Goal: Task Accomplishment & Management: Complete application form

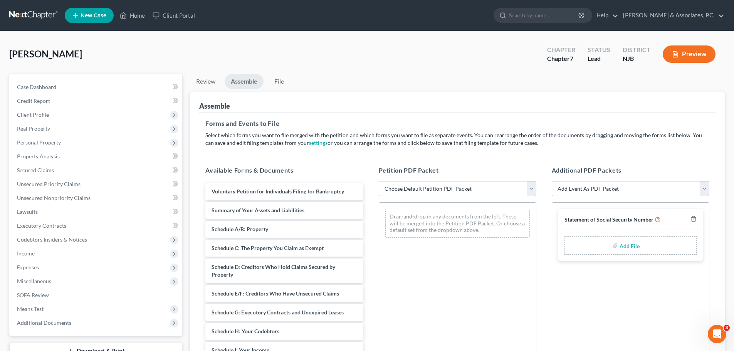
click at [39, 13] on link at bounding box center [33, 15] width 49 height 14
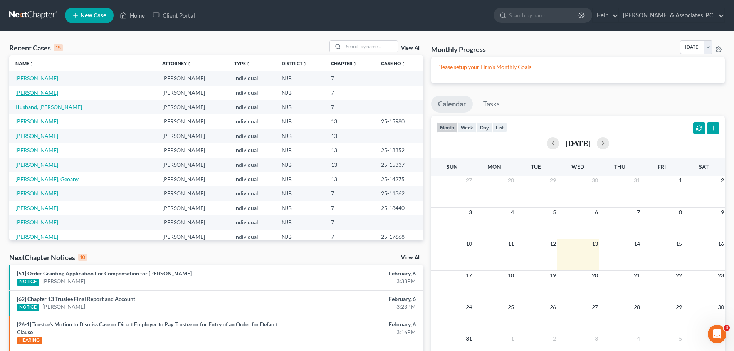
click at [36, 92] on link "[PERSON_NAME]" at bounding box center [36, 92] width 43 height 7
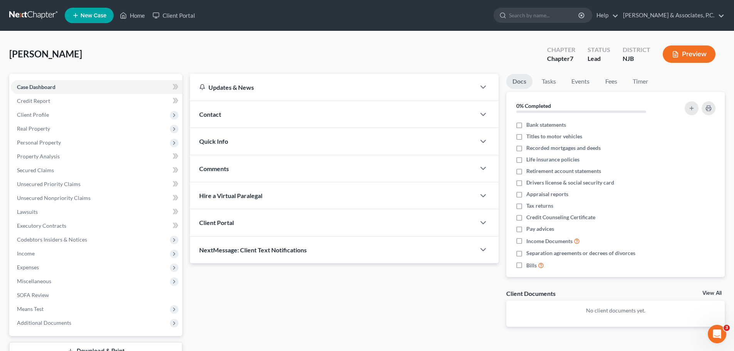
click at [27, 18] on link at bounding box center [33, 15] width 49 height 14
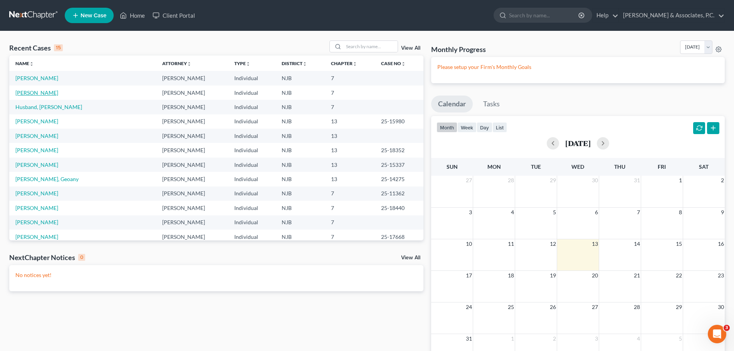
click at [37, 92] on link "[PERSON_NAME]" at bounding box center [36, 92] width 43 height 7
click at [311, 10] on ul "New Case Home Client Portal - No Result - See all results Or Press Enter... Hel…" at bounding box center [395, 15] width 660 height 20
click at [26, 91] on link "[PERSON_NAME]" at bounding box center [36, 92] width 43 height 7
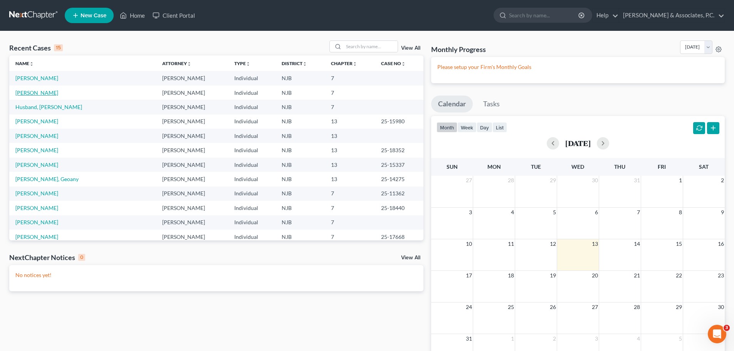
click at [26, 91] on link "[PERSON_NAME]" at bounding box center [36, 92] width 43 height 7
click at [33, 14] on link at bounding box center [33, 15] width 49 height 14
click at [36, 77] on link "[PERSON_NAME]" at bounding box center [36, 78] width 43 height 7
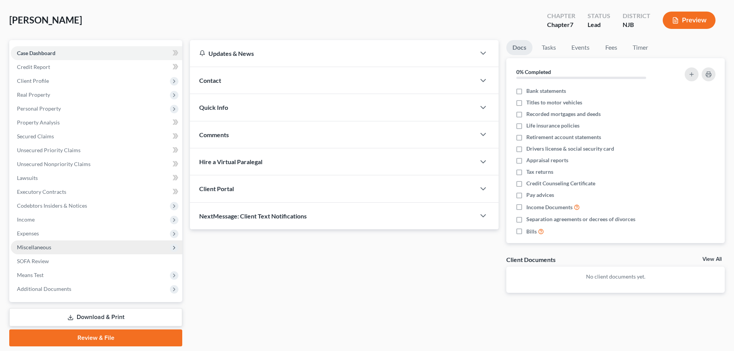
scroll to position [59, 0]
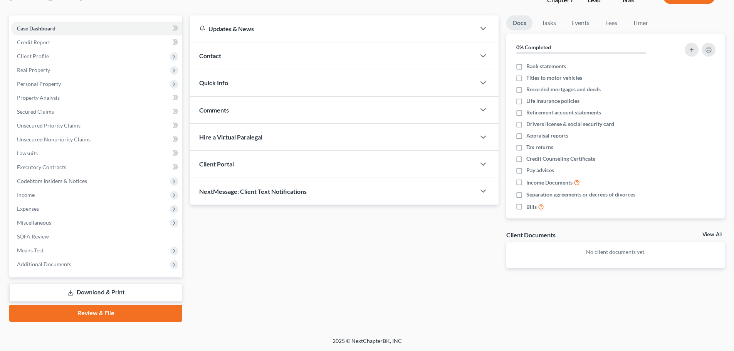
click at [82, 317] on link "Review & File" at bounding box center [95, 313] width 173 height 17
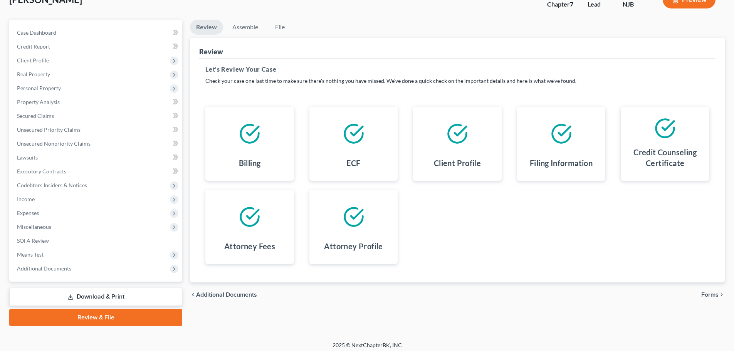
scroll to position [59, 0]
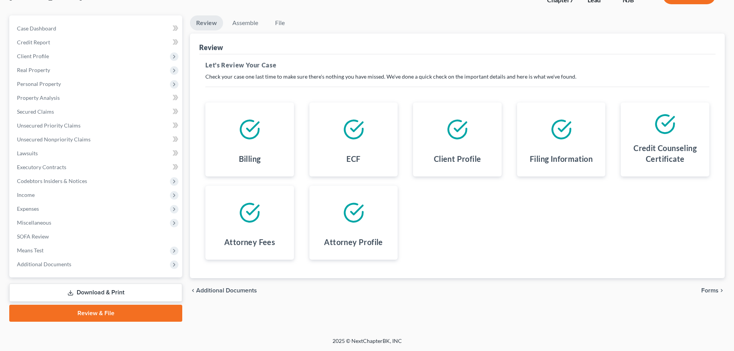
click at [709, 291] on span "Forms" at bounding box center [709, 290] width 17 height 6
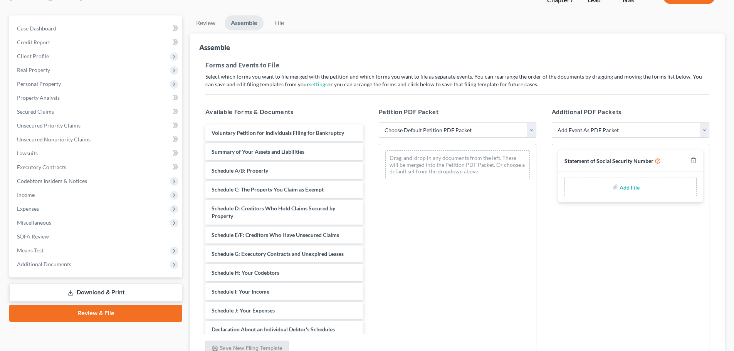
click at [479, 125] on select "Choose Default Petition PDF Packet Complete Bankruptcy Petition (all forms and …" at bounding box center [458, 129] width 158 height 15
select select "0"
click at [379, 122] on select "Choose Default Petition PDF Packet Complete Bankruptcy Petition (all forms and …" at bounding box center [458, 129] width 158 height 15
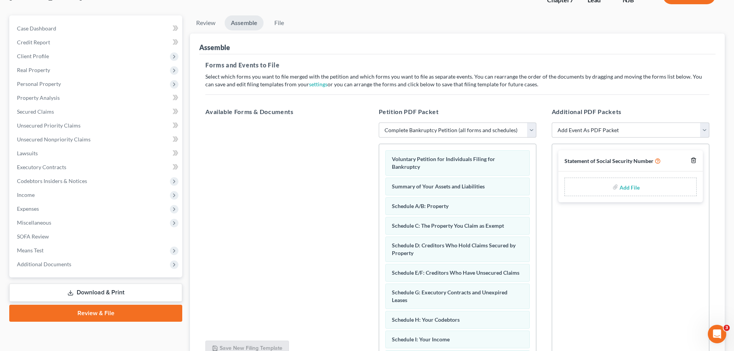
click at [694, 158] on icon "button" at bounding box center [692, 160] width 3 height 5
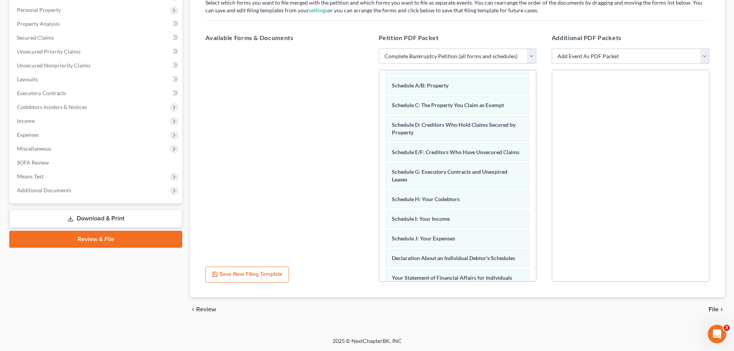
scroll to position [245, 0]
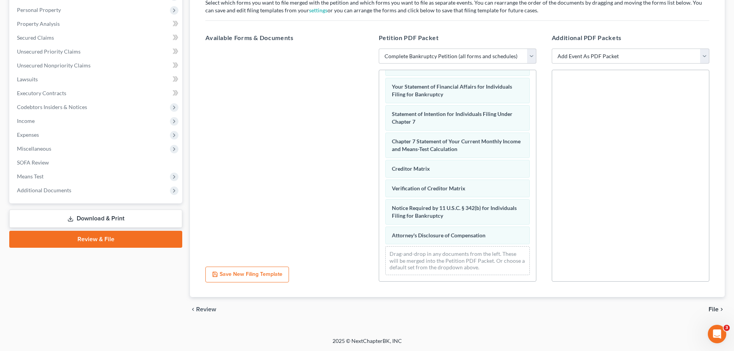
click at [713, 307] on span "File" at bounding box center [713, 309] width 10 height 6
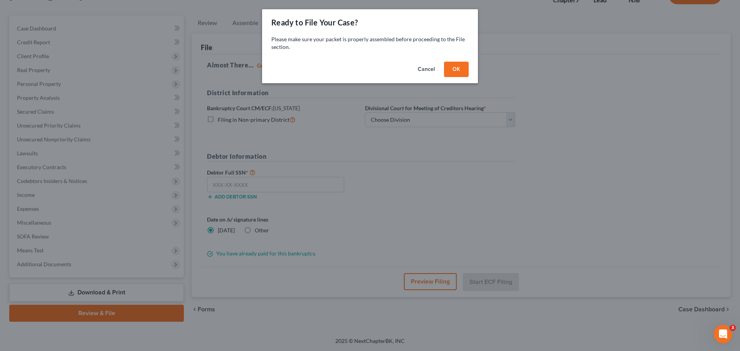
click at [458, 69] on button "OK" at bounding box center [456, 69] width 25 height 15
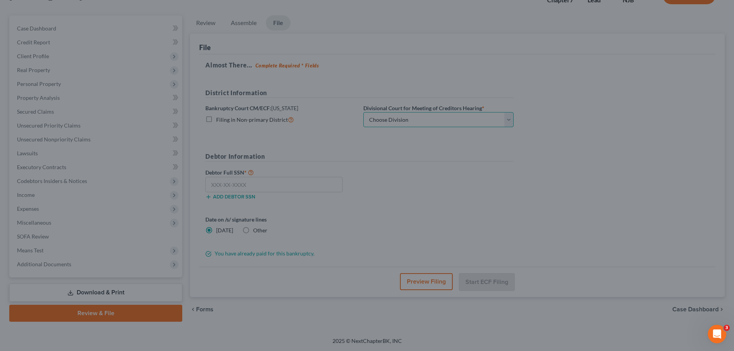
click at [454, 116] on select "Choose Division Camden Camden/Trenton Newark Trenton" at bounding box center [438, 119] width 150 height 15
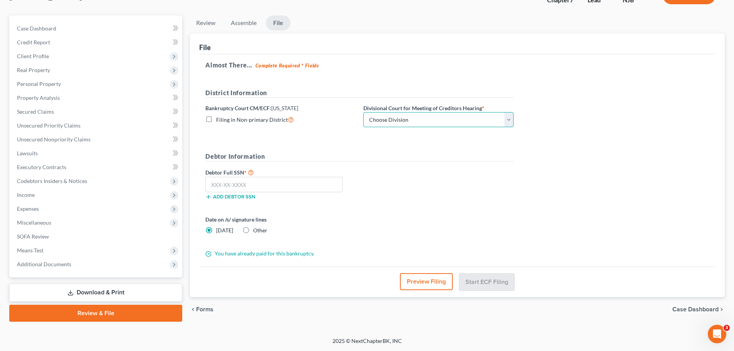
select select "2"
click at [363, 112] on select "Choose Division Camden Camden/Trenton Newark Trenton" at bounding box center [438, 119] width 150 height 15
click at [452, 183] on div "Debtor Full SSN * Add debtor SSN" at bounding box center [359, 187] width 316 height 39
click at [274, 182] on input "text" at bounding box center [273, 184] width 137 height 15
click at [301, 106] on div "Bankruptcy Court CM/ECF: New Jersey Filing in Non-primary District" at bounding box center [280, 115] width 158 height 23
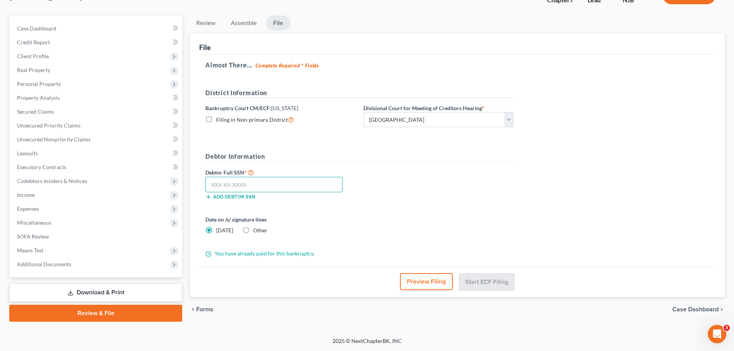
click at [266, 186] on input "text" at bounding box center [273, 184] width 137 height 15
type input "094-72-8582"
drag, startPoint x: 244, startPoint y: 230, endPoint x: 292, endPoint y: 235, distance: 47.6
click at [253, 231] on label "Other" at bounding box center [260, 231] width 14 height 8
click at [256, 231] on input "Other" at bounding box center [258, 229] width 5 height 5
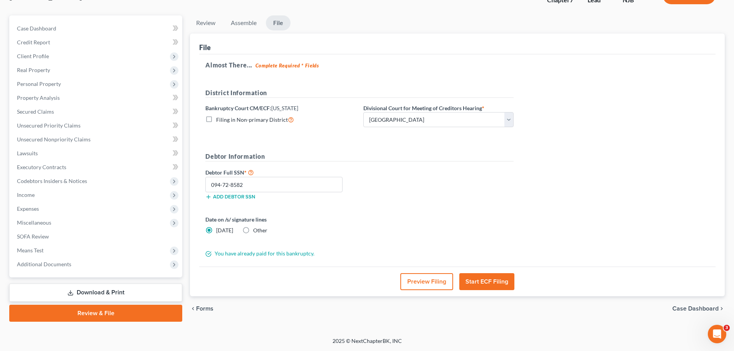
radio input "true"
radio input "false"
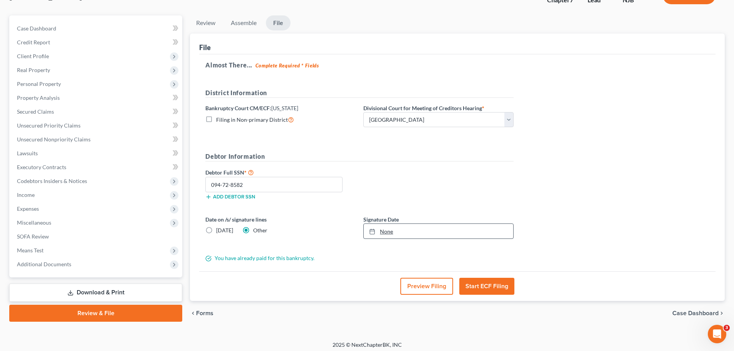
click at [370, 233] on icon at bounding box center [372, 231] width 6 height 6
click at [408, 178] on div "Debtor Full SSN * 094-72-8582 Add debtor SSN" at bounding box center [359, 187] width 316 height 39
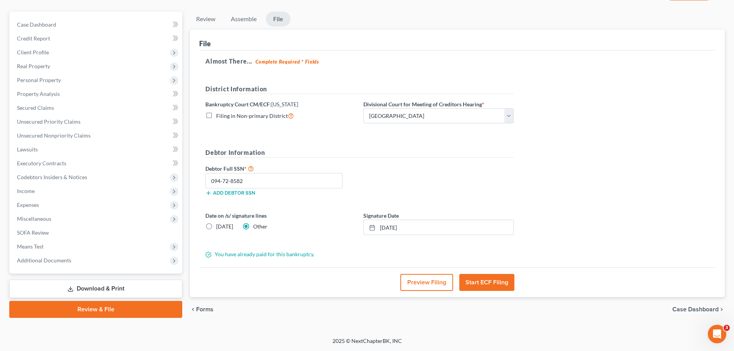
scroll to position [24, 0]
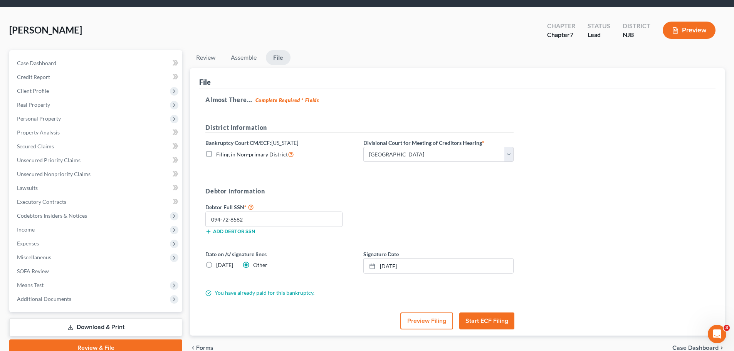
click at [493, 320] on button "Start ECF Filing" at bounding box center [486, 320] width 55 height 17
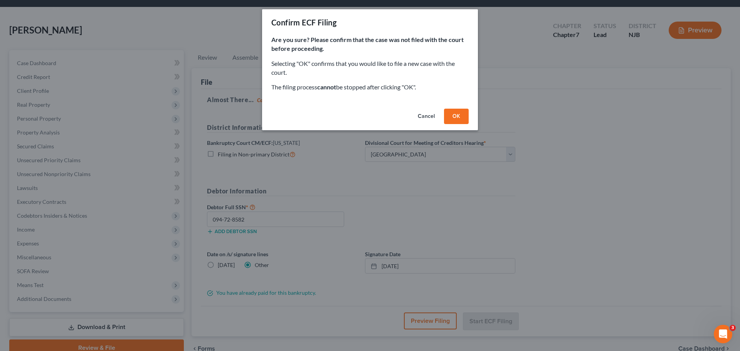
click at [426, 117] on button "Cancel" at bounding box center [425, 116] width 29 height 15
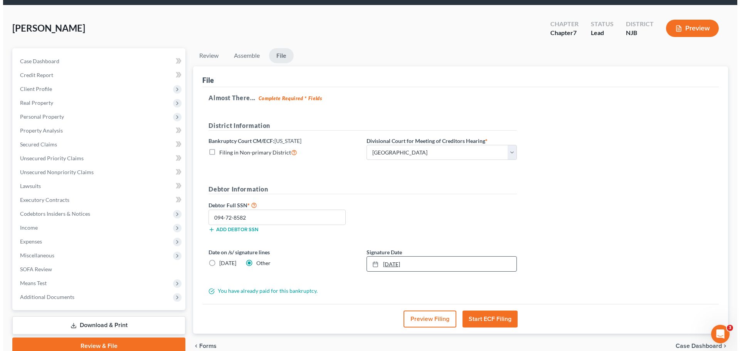
scroll to position [62, 0]
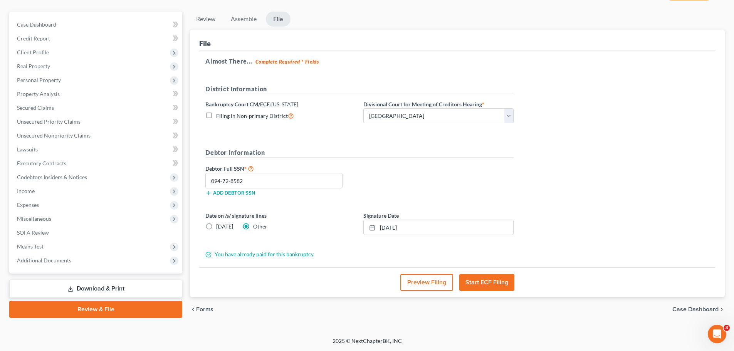
click at [498, 284] on button "Start ECF Filing" at bounding box center [486, 282] width 55 height 17
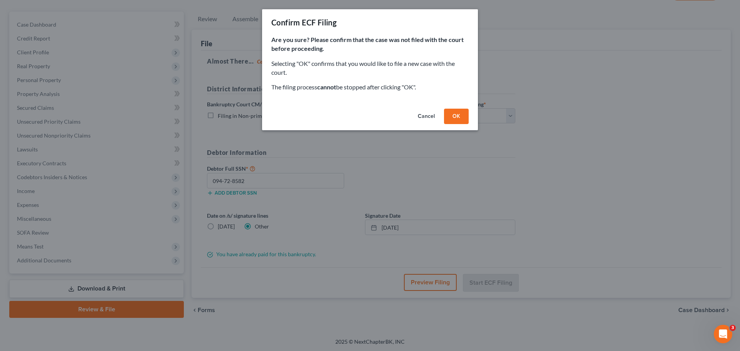
click at [458, 118] on button "OK" at bounding box center [456, 116] width 25 height 15
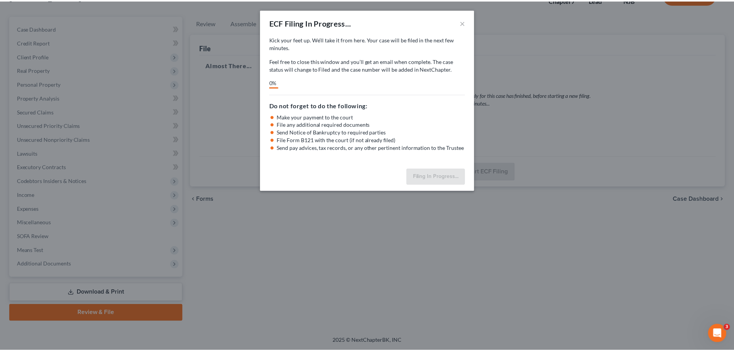
scroll to position [59, 0]
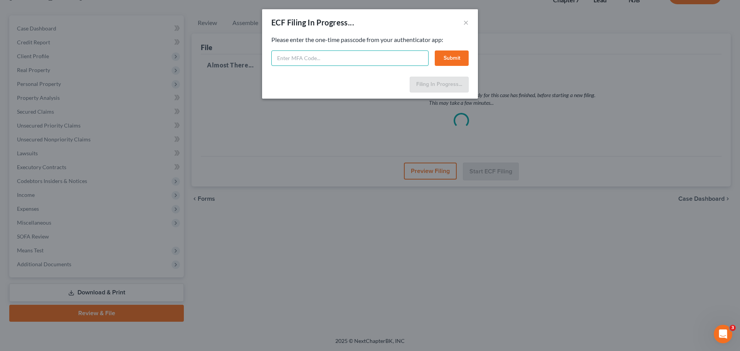
paste input "u3tm-11xw-jrbg-pvh2"
type input "u3tm-11xw-jrbg-pvh2"
click at [459, 57] on button "Submit" at bounding box center [452, 57] width 34 height 15
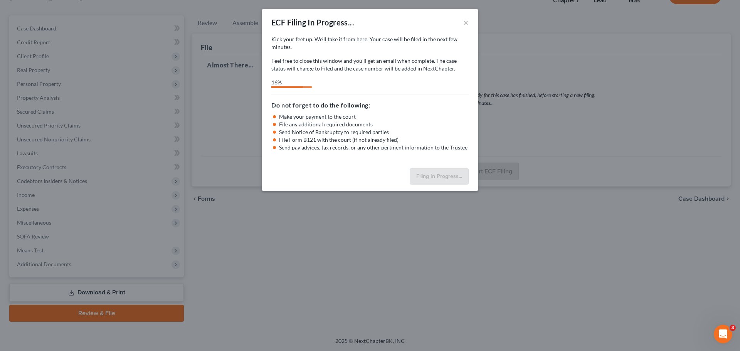
select select "2"
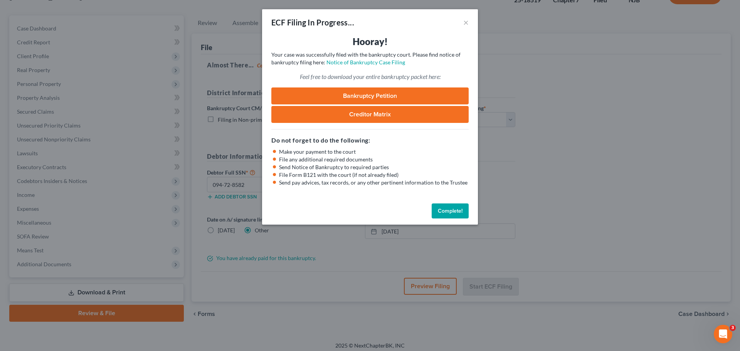
click at [447, 215] on button "Complete!" at bounding box center [449, 210] width 37 height 15
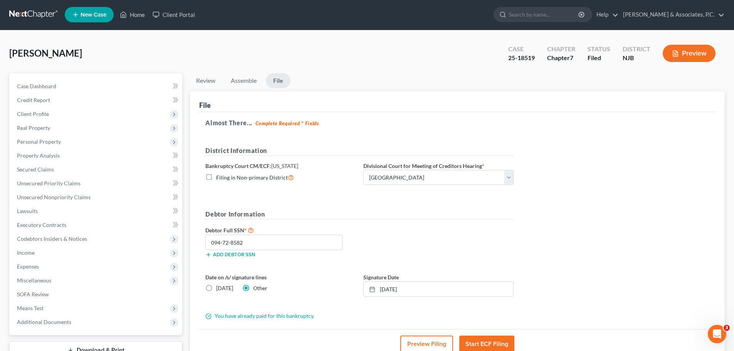
scroll to position [0, 0]
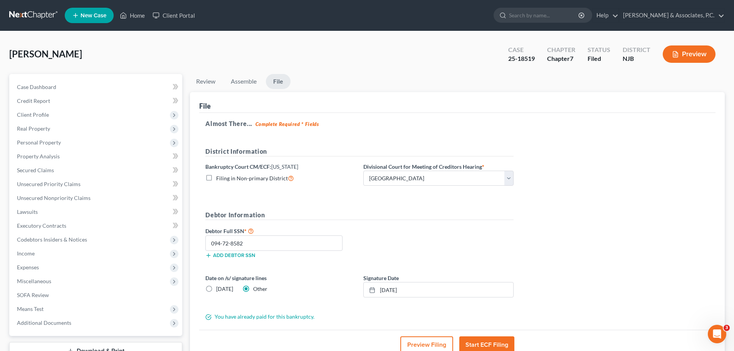
click at [31, 14] on link at bounding box center [33, 15] width 49 height 14
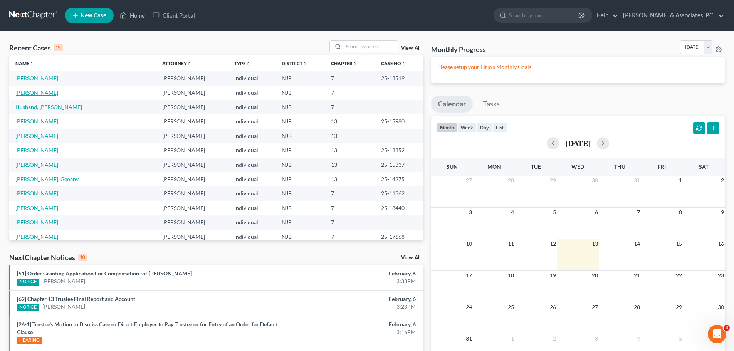
click at [29, 93] on link "[PERSON_NAME]" at bounding box center [36, 92] width 43 height 7
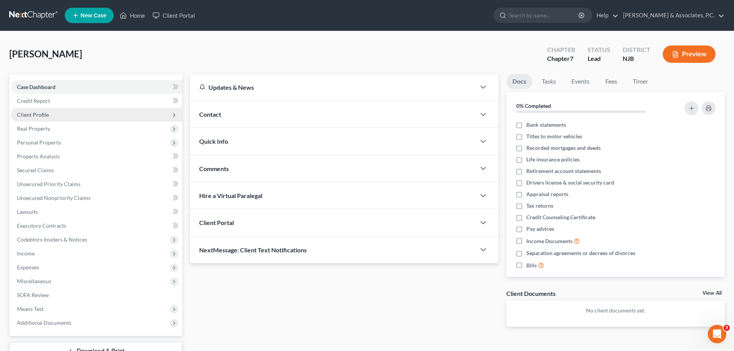
click at [46, 115] on span "Client Profile" at bounding box center [33, 114] width 32 height 7
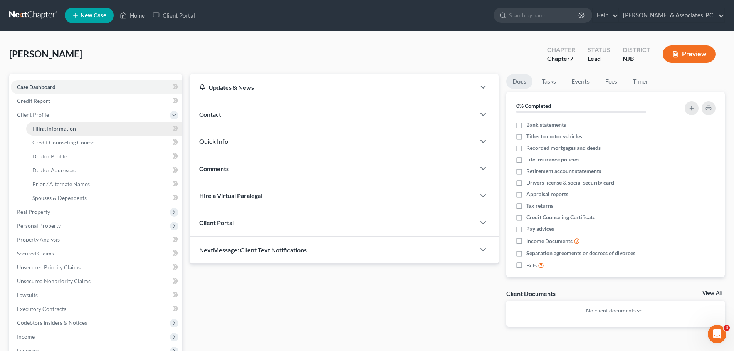
click at [56, 128] on span "Filing Information" at bounding box center [54, 128] width 44 height 7
select select "1"
select select "0"
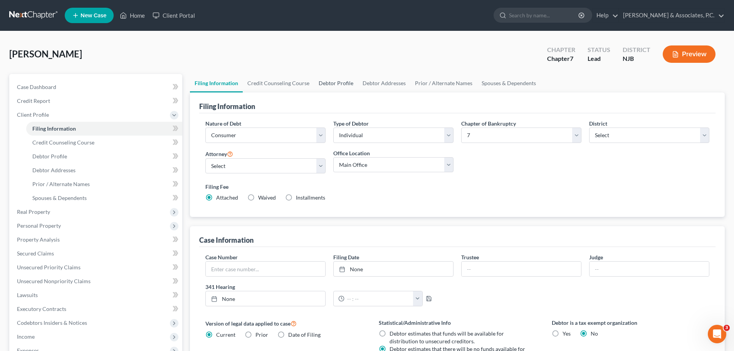
click at [325, 80] on link "Debtor Profile" at bounding box center [336, 83] width 44 height 18
select select "1"
select select "3"
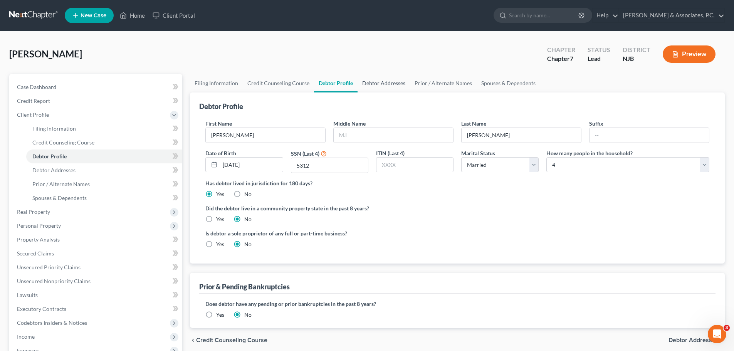
click at [383, 83] on link "Debtor Addresses" at bounding box center [383, 83] width 52 height 18
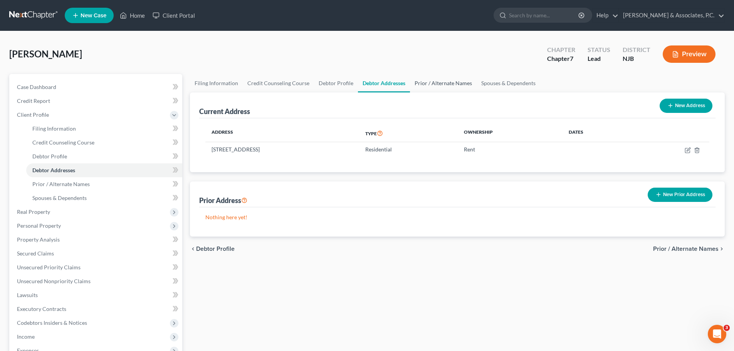
click at [463, 82] on link "Prior / Alternate Names" at bounding box center [443, 83] width 67 height 18
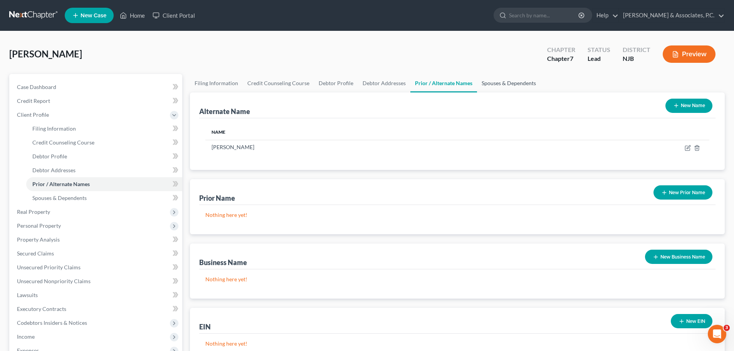
click at [504, 82] on link "Spouses & Dependents" at bounding box center [509, 83] width 64 height 18
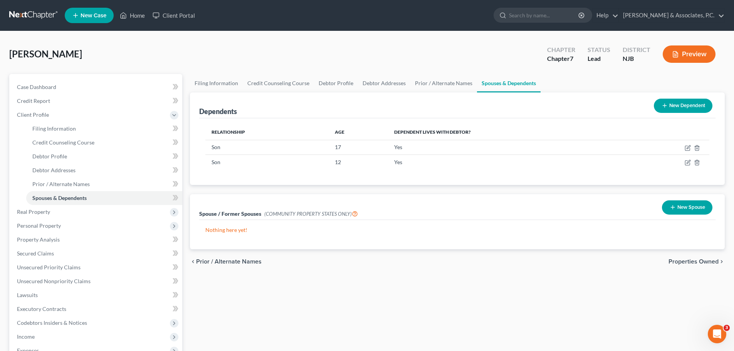
click at [701, 263] on span "Properties Owned" at bounding box center [693, 261] width 50 height 6
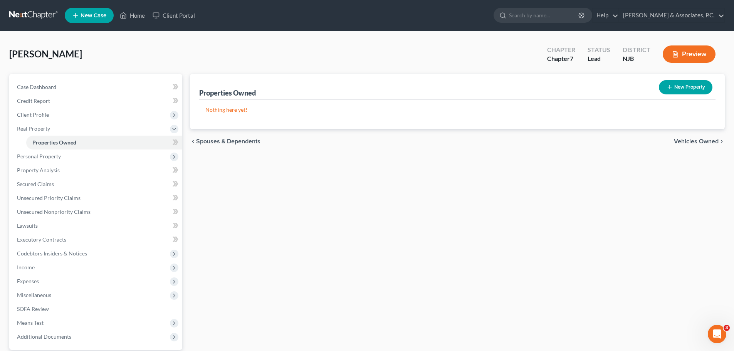
click at [694, 141] on span "Vehicles Owned" at bounding box center [696, 141] width 45 height 6
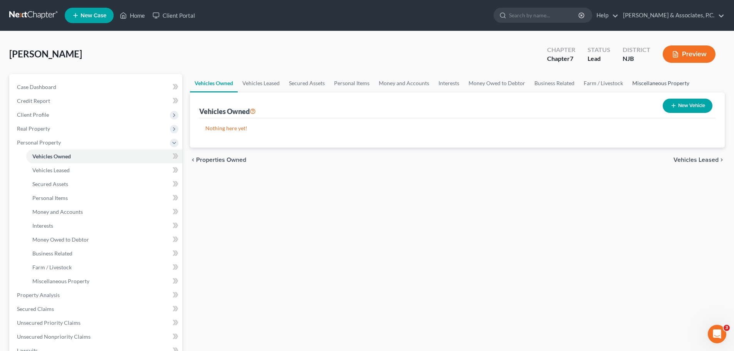
click at [639, 79] on link "Miscellaneous Property" at bounding box center [661, 83] width 66 height 18
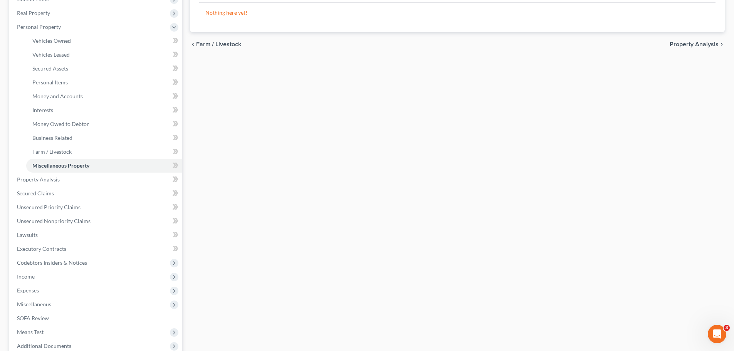
click at [700, 42] on span "Property Analysis" at bounding box center [694, 44] width 49 height 6
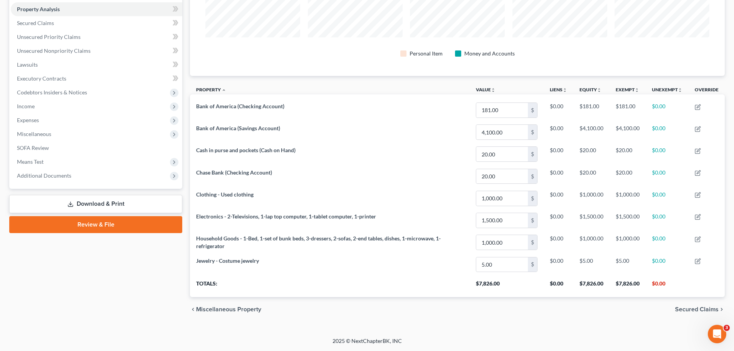
click at [710, 310] on span "Secured Claims" at bounding box center [697, 309] width 44 height 6
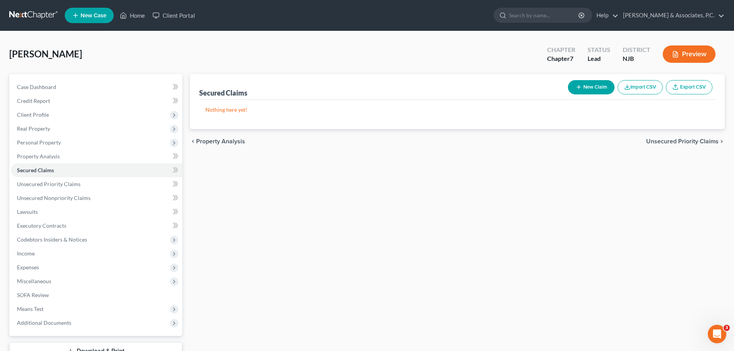
click at [659, 141] on span "Unsecured Priority Claims" at bounding box center [682, 141] width 72 height 6
click at [665, 141] on span "Unsecured Nonpriority Claims" at bounding box center [677, 141] width 84 height 6
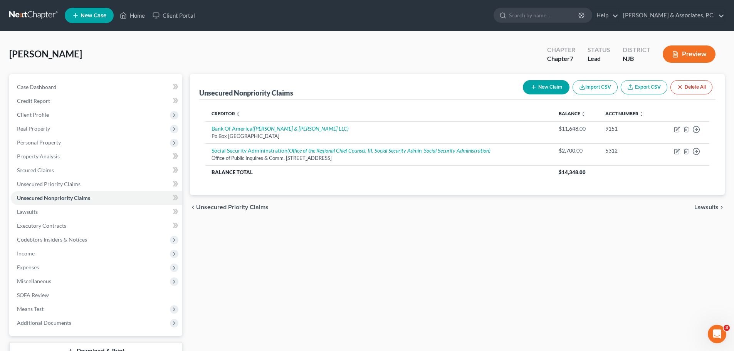
click at [708, 205] on span "Lawsuits" at bounding box center [706, 207] width 24 height 6
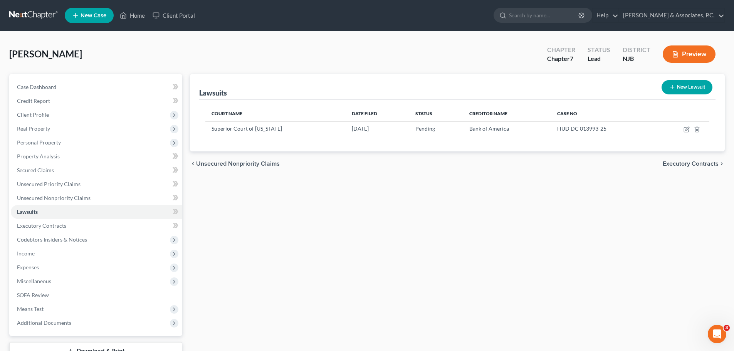
click at [686, 164] on span "Executory Contracts" at bounding box center [691, 164] width 56 height 6
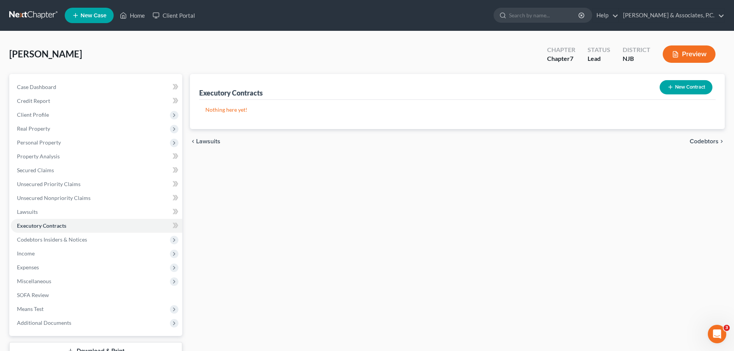
click at [703, 144] on span "Codebtors" at bounding box center [704, 141] width 29 height 6
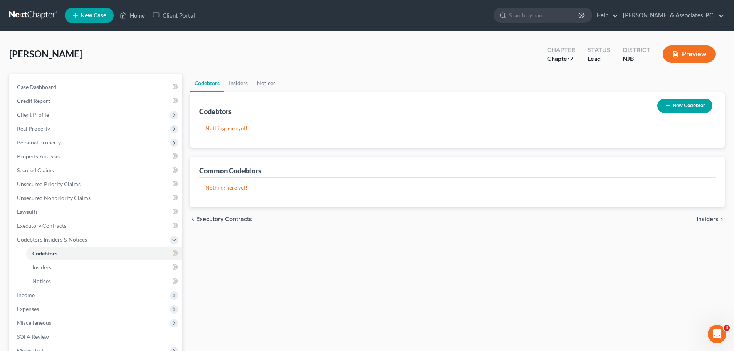
click at [713, 220] on span "Insiders" at bounding box center [707, 219] width 22 height 6
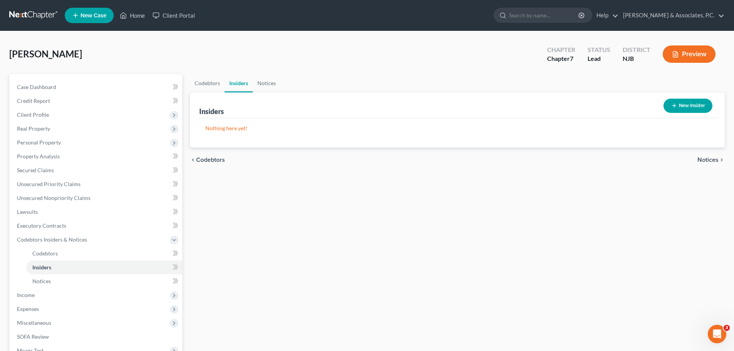
click at [715, 159] on span "Notices" at bounding box center [707, 160] width 21 height 6
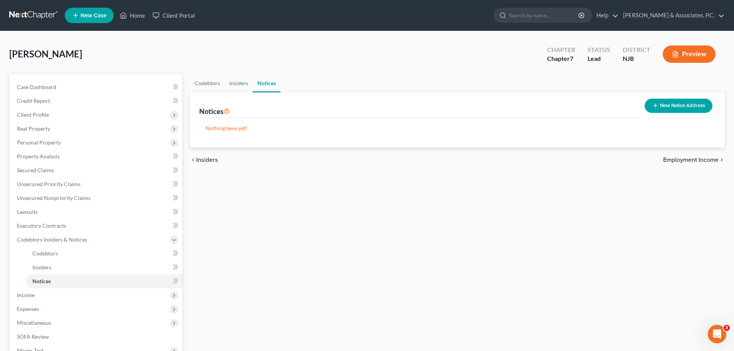
click at [709, 164] on div "chevron_left Insiders Employment Income chevron_right" at bounding box center [457, 160] width 535 height 25
click at [704, 159] on span "Employment Income" at bounding box center [690, 160] width 55 height 6
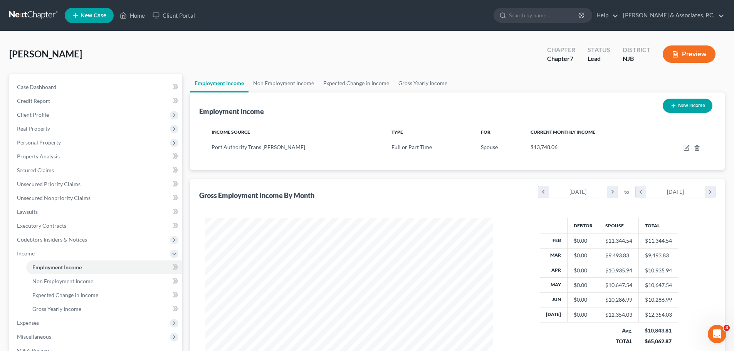
scroll to position [144, 303]
click at [280, 82] on link "Non Employment Income" at bounding box center [283, 83] width 70 height 18
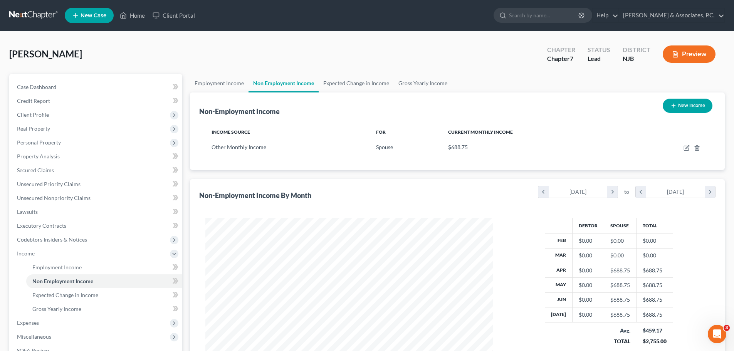
scroll to position [144, 303]
click at [345, 79] on link "Expected Change in Income" at bounding box center [356, 83] width 75 height 18
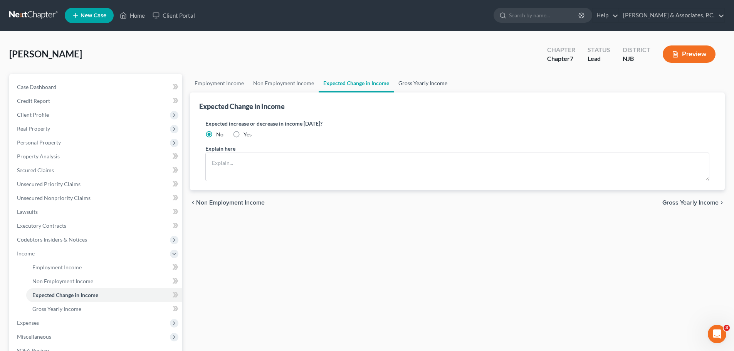
click at [428, 79] on link "Gross Yearly Income" at bounding box center [423, 83] width 58 height 18
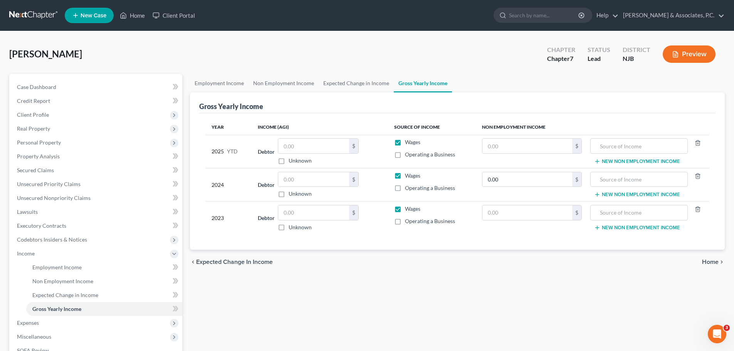
click at [716, 262] on span "Home" at bounding box center [710, 262] width 17 height 6
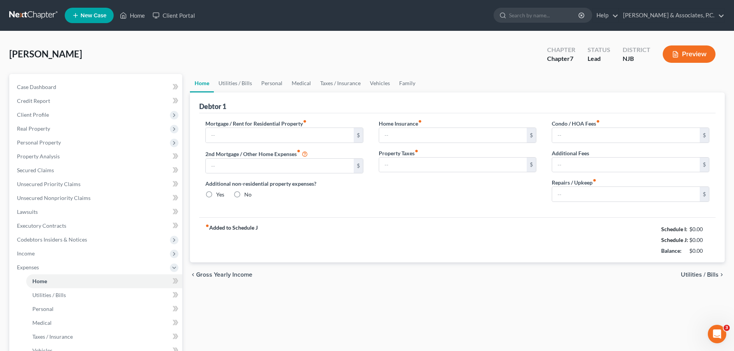
type input "1,350.00"
type input "0.00"
radio input "true"
type input "17.00"
type input "0.00"
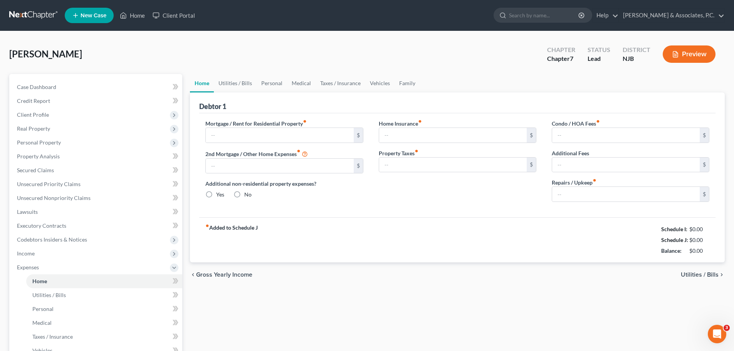
type input "0.00"
click at [407, 83] on link "Family" at bounding box center [406, 83] width 25 height 18
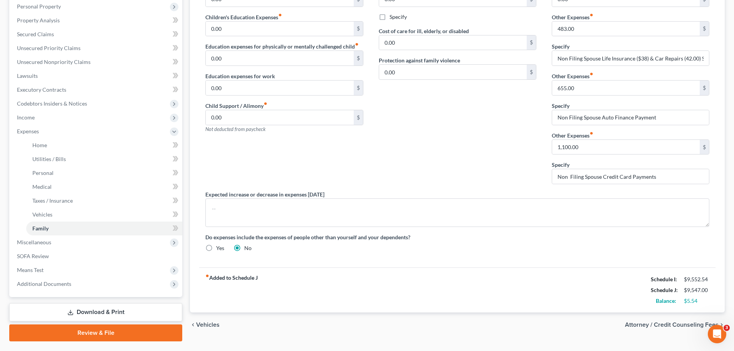
scroll to position [156, 0]
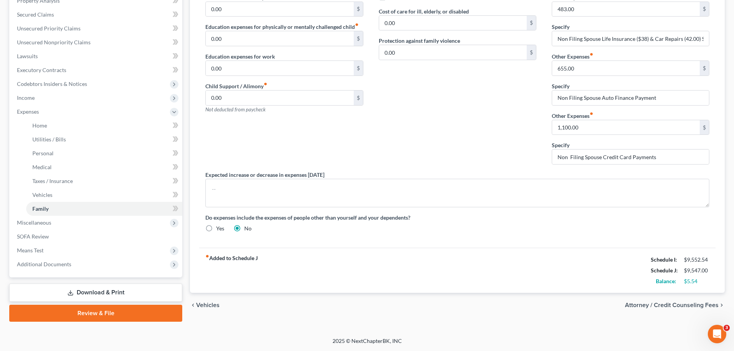
click at [707, 304] on span "Attorney / Credit Counseling Fees" at bounding box center [672, 305] width 94 height 6
select select "0"
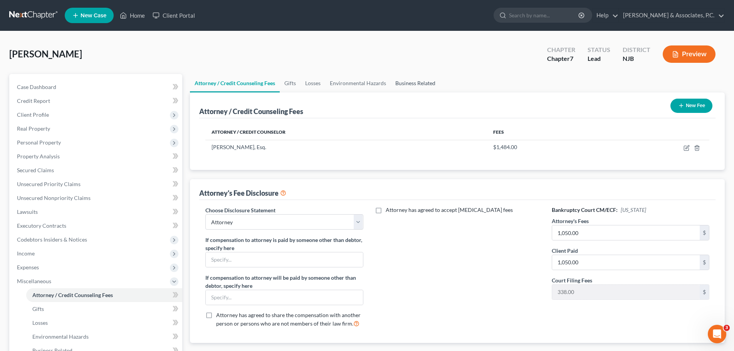
click at [412, 84] on link "Business Related" at bounding box center [415, 83] width 49 height 18
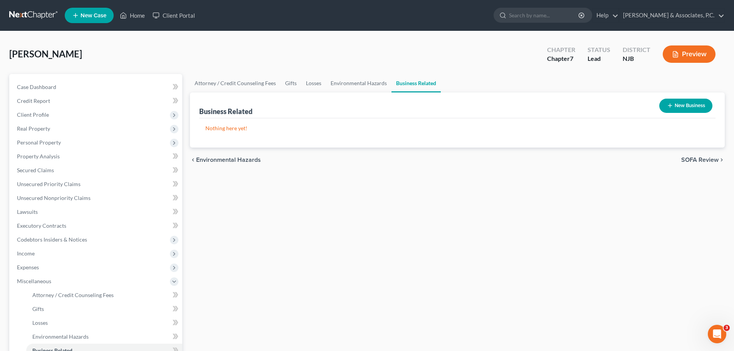
click at [703, 157] on span "SOFA Review" at bounding box center [699, 160] width 37 height 6
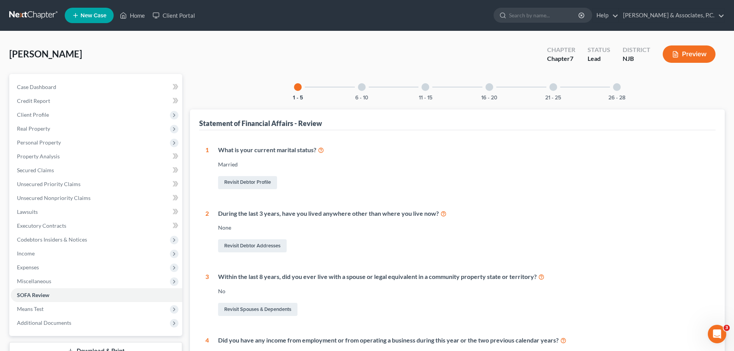
click at [616, 86] on div at bounding box center [617, 87] width 8 height 8
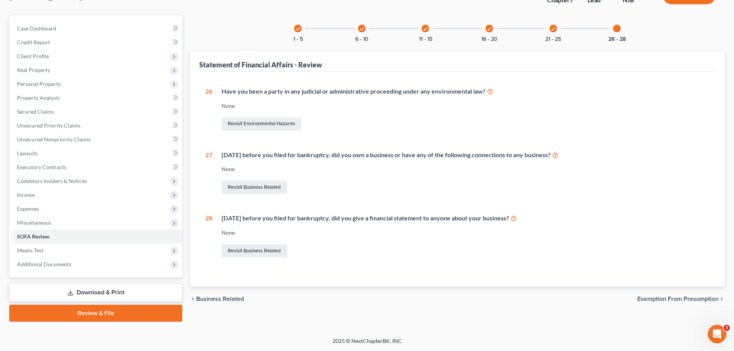
click at [684, 297] on span "Exemption from Presumption" at bounding box center [677, 299] width 81 height 6
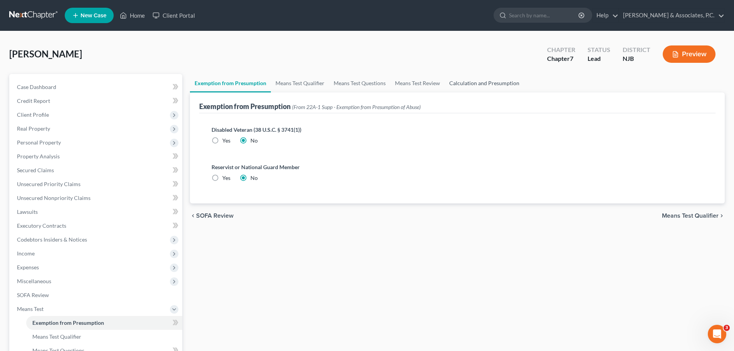
click at [511, 84] on link "Calculation and Presumption" at bounding box center [484, 83] width 79 height 18
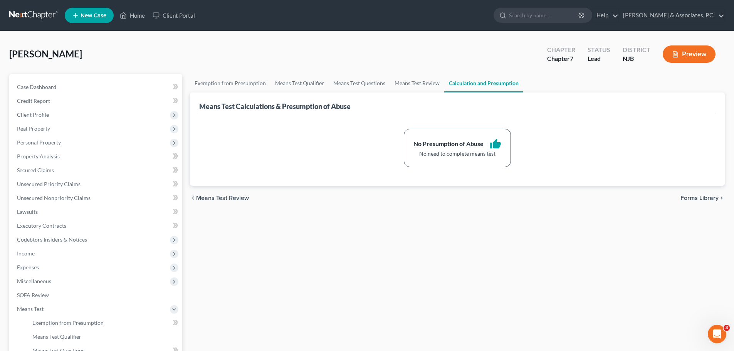
click at [693, 196] on span "Forms Library" at bounding box center [699, 198] width 38 height 6
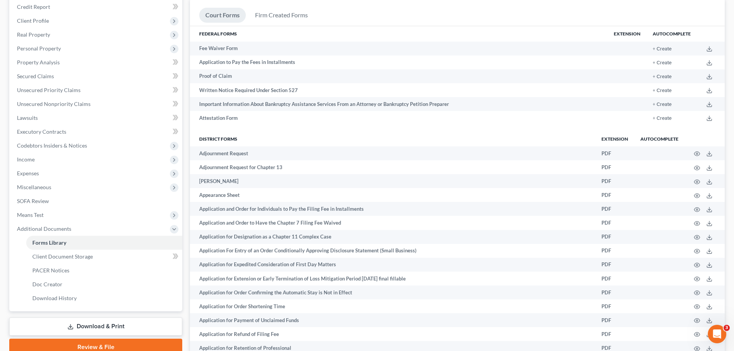
scroll to position [193, 0]
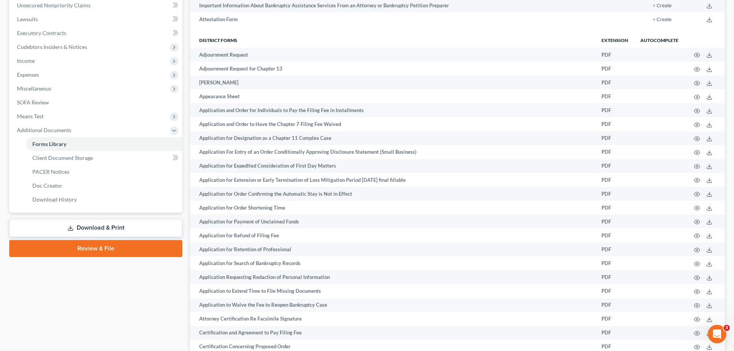
click at [93, 248] on link "Review & File" at bounding box center [95, 248] width 173 height 17
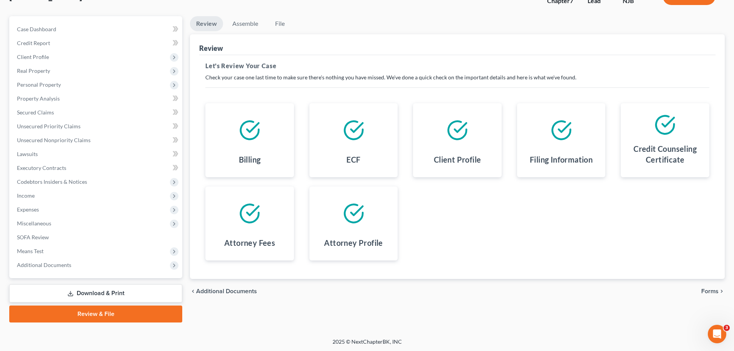
scroll to position [59, 0]
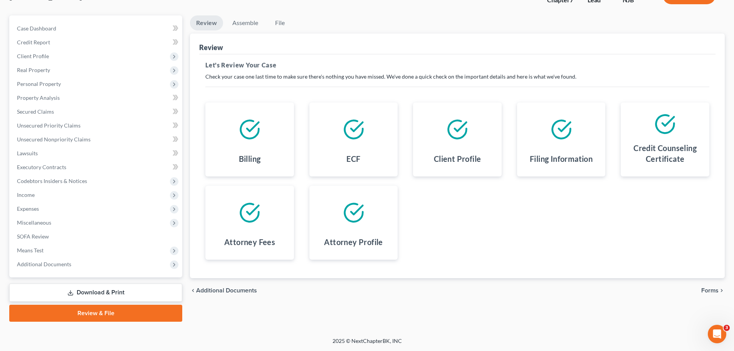
click at [705, 290] on span "Forms" at bounding box center [709, 290] width 17 height 6
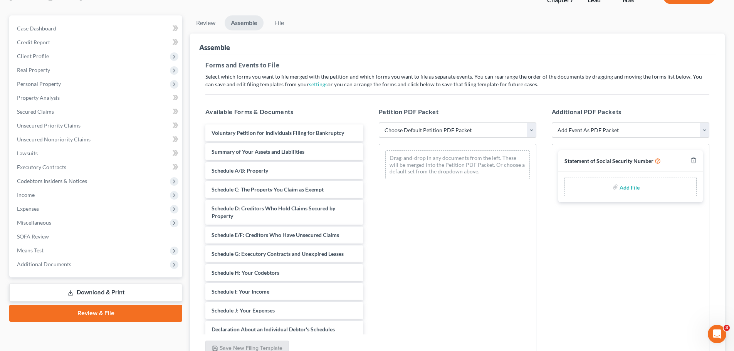
click at [533, 131] on select "Choose Default Petition PDF Packet Complete Bankruptcy Petition (all forms and …" at bounding box center [458, 129] width 158 height 15
select select "0"
click at [379, 122] on select "Choose Default Petition PDF Packet Complete Bankruptcy Petition (all forms and …" at bounding box center [458, 129] width 158 height 15
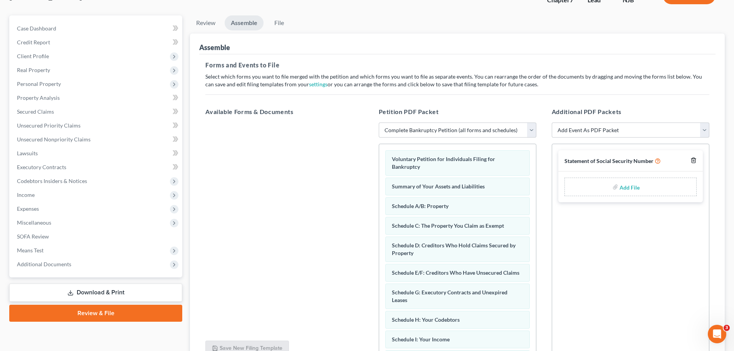
click at [693, 161] on icon "button" at bounding box center [693, 160] width 6 height 6
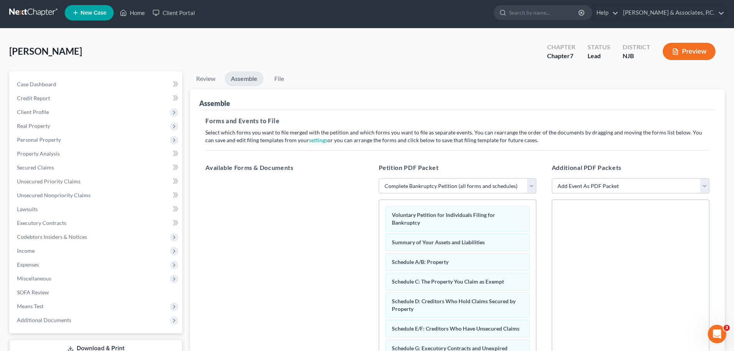
scroll to position [0, 0]
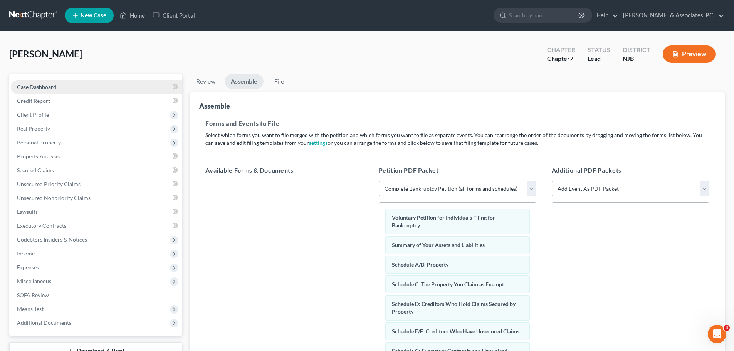
click at [30, 84] on span "Case Dashboard" at bounding box center [36, 87] width 39 height 7
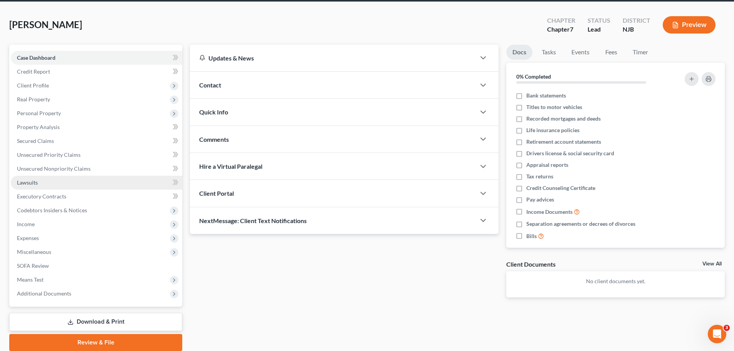
scroll to position [59, 0]
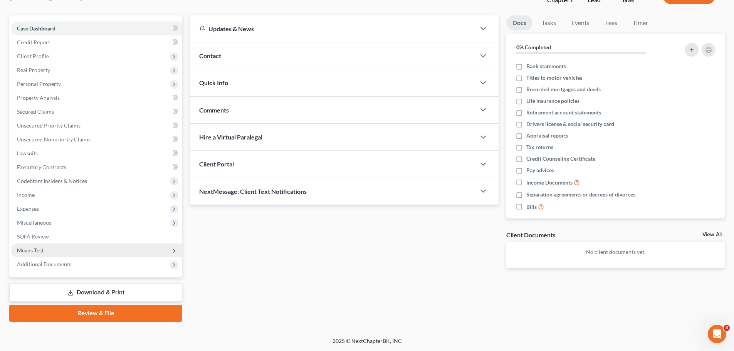
click at [38, 252] on span "Means Test" at bounding box center [30, 250] width 27 height 7
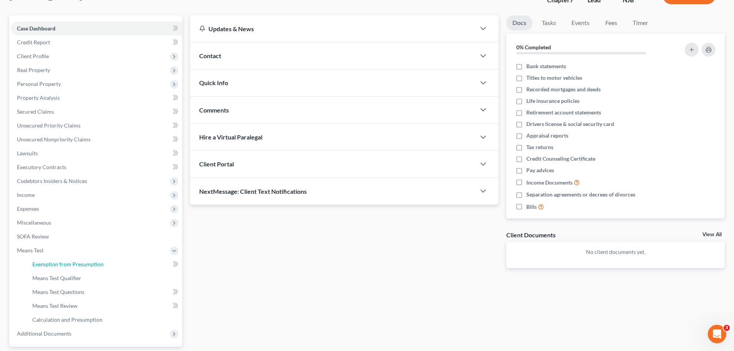
drag, startPoint x: 97, startPoint y: 267, endPoint x: 398, endPoint y: 198, distance: 309.5
click at [96, 266] on span "Exemption from Presumption" at bounding box center [67, 264] width 71 height 7
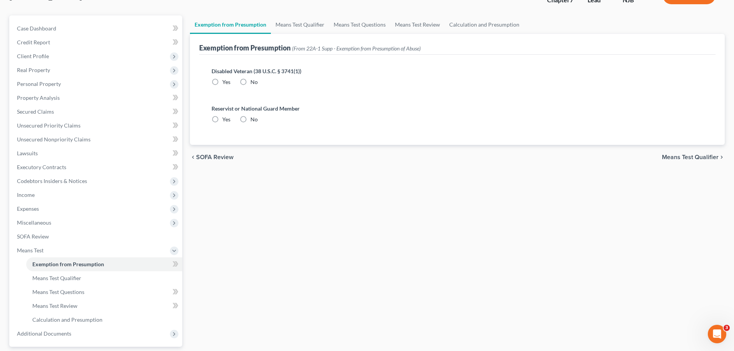
radio input "true"
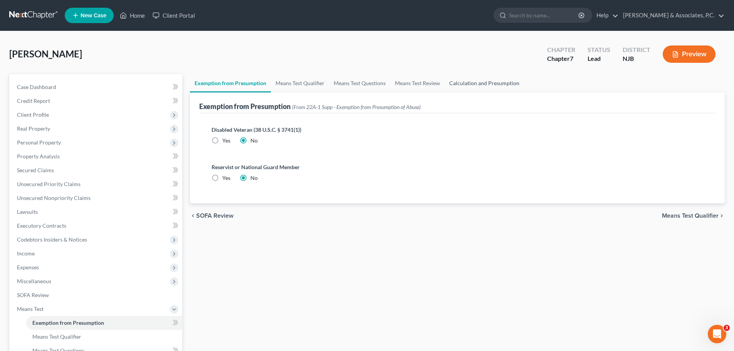
click at [484, 83] on link "Calculation and Presumption" at bounding box center [484, 83] width 79 height 18
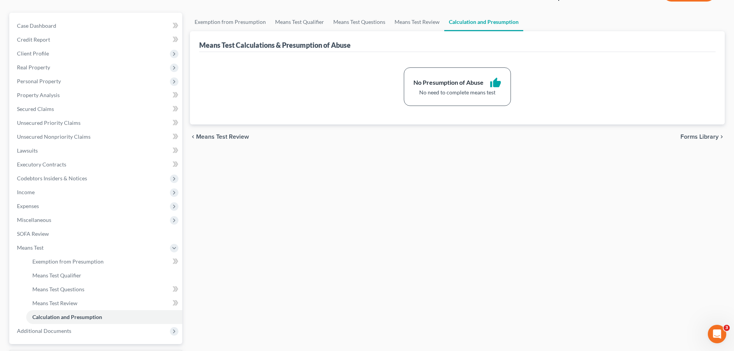
scroll to position [128, 0]
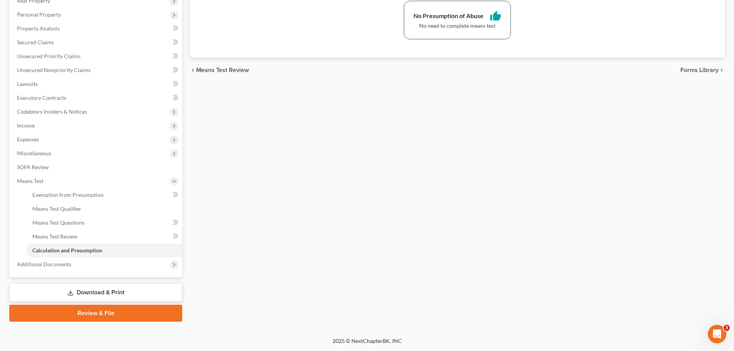
click at [102, 313] on link "Review & File" at bounding box center [95, 313] width 173 height 17
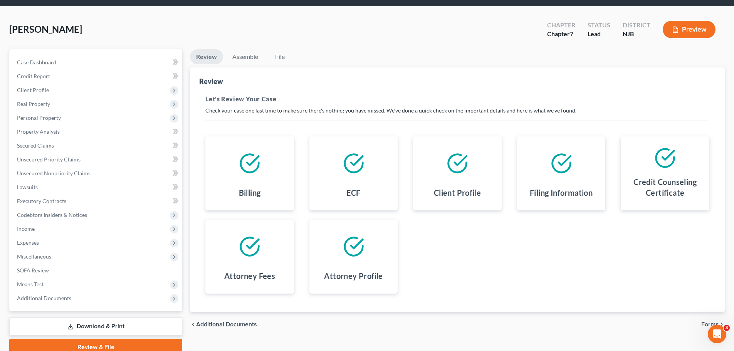
scroll to position [59, 0]
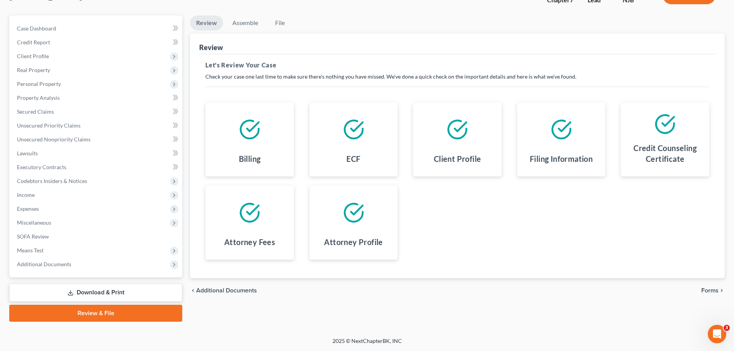
click at [711, 290] on span "Forms" at bounding box center [709, 290] width 17 height 6
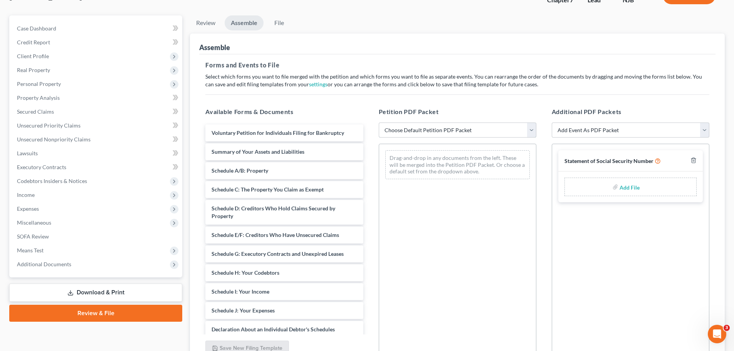
click at [532, 130] on select "Choose Default Petition PDF Packet Complete Bankruptcy Petition (all forms and …" at bounding box center [458, 129] width 158 height 15
select select "0"
click at [379, 122] on select "Choose Default Petition PDF Packet Complete Bankruptcy Petition (all forms and …" at bounding box center [458, 129] width 158 height 15
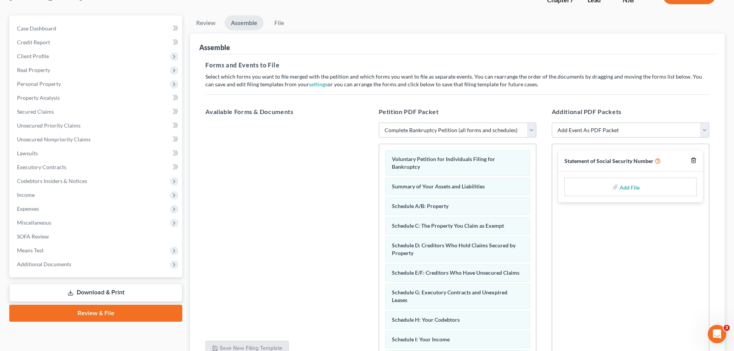
click at [695, 159] on icon "button" at bounding box center [692, 160] width 3 height 5
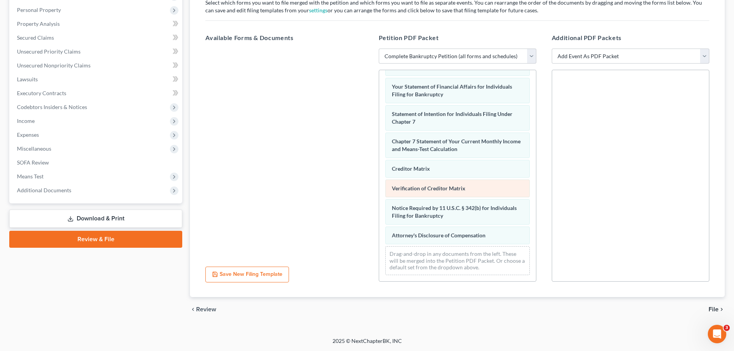
scroll to position [245, 0]
click at [714, 310] on span "File" at bounding box center [713, 309] width 10 height 6
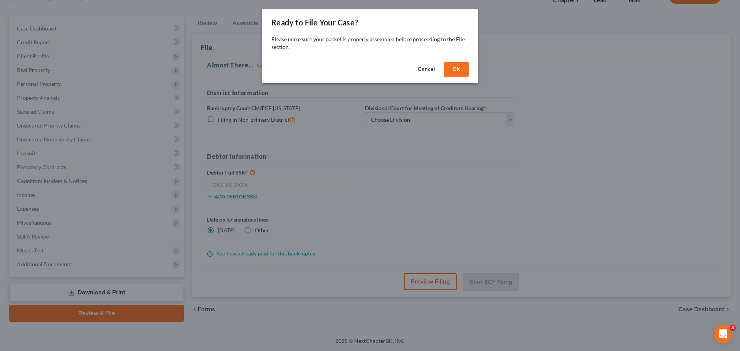
click at [453, 62] on button "OK" at bounding box center [456, 69] width 25 height 15
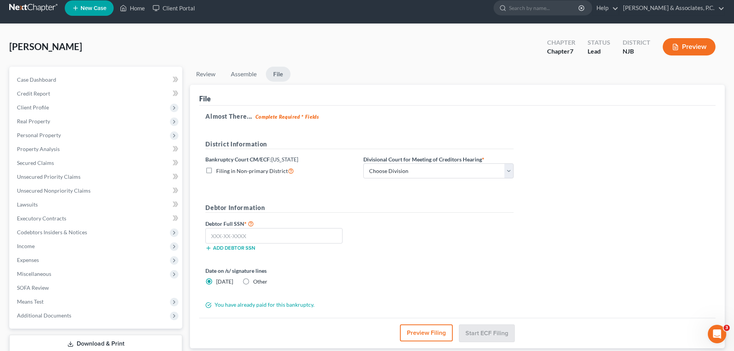
scroll to position [0, 0]
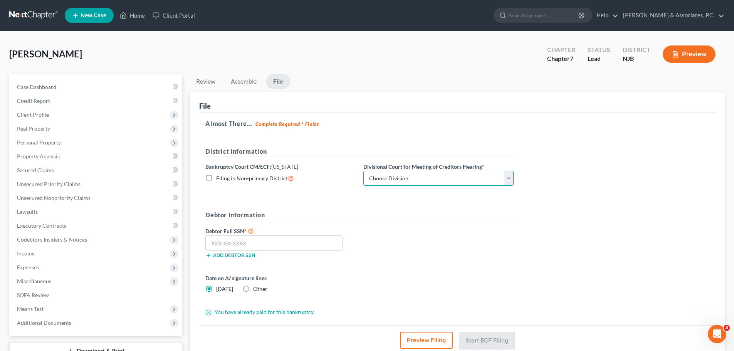
click at [448, 176] on select "Choose Division Camden Camden/Trenton Newark Trenton" at bounding box center [438, 178] width 150 height 15
select select "2"
click at [363, 171] on select "Choose Division Camden Camden/Trenton Newark Trenton" at bounding box center [438, 178] width 150 height 15
click at [458, 209] on form "District Information Bankruptcy Court CM/ECF: New Jersey Filing in Non-primary …" at bounding box center [359, 231] width 308 height 169
click at [280, 241] on input "text" at bounding box center [273, 242] width 137 height 15
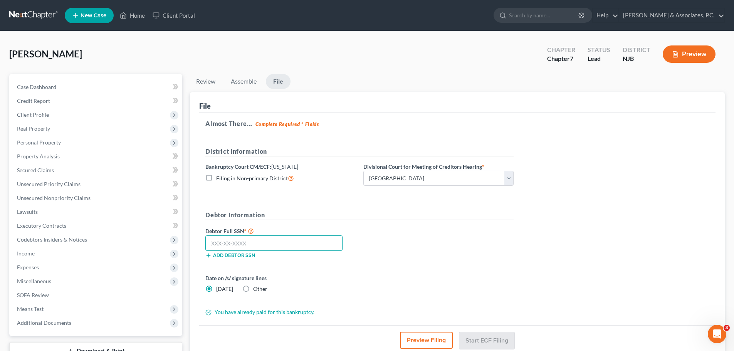
click at [232, 240] on input "text" at bounding box center [273, 242] width 137 height 15
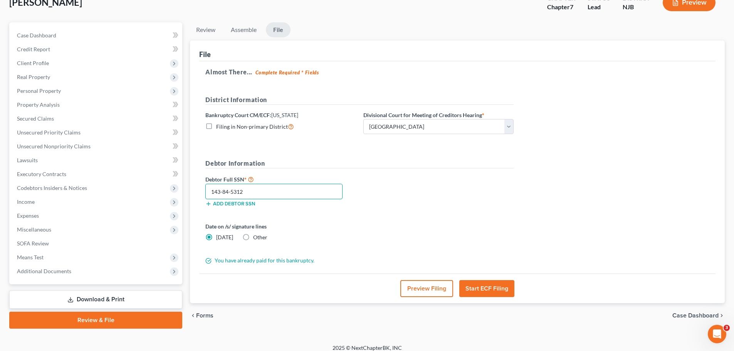
scroll to position [59, 0]
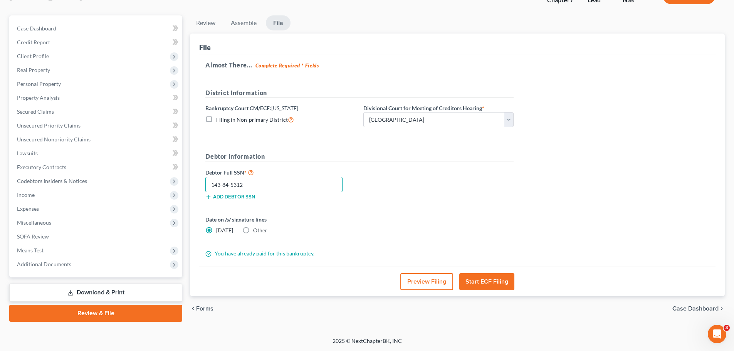
type input "143-84-5312"
click at [498, 282] on button "Start ECF Filing" at bounding box center [486, 281] width 55 height 17
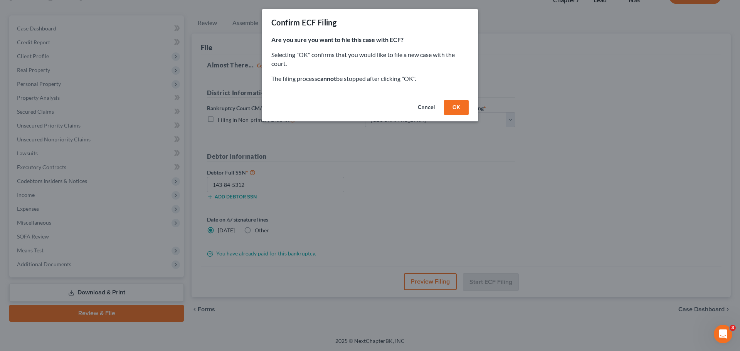
click at [452, 111] on button "OK" at bounding box center [456, 107] width 25 height 15
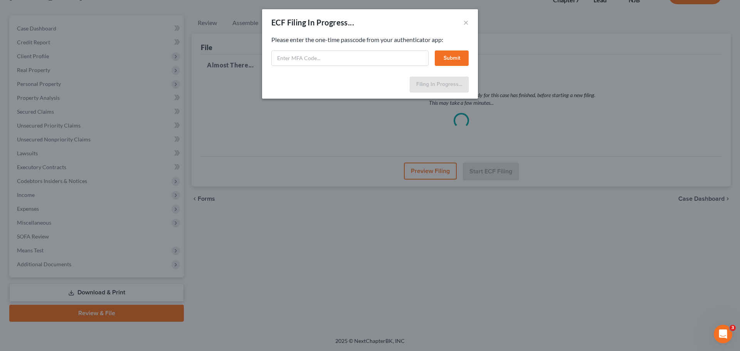
drag, startPoint x: 403, startPoint y: 22, endPoint x: 404, endPoint y: 27, distance: 5.1
click at [403, 22] on div "ECF Filing In Progress... ×" at bounding box center [370, 22] width 216 height 26
paste input "u3tm-11xw-jrbg-pvh2"
type input "u3tm-11xw-jrbg-pvh2"
click at [457, 57] on button "Submit" at bounding box center [452, 57] width 34 height 15
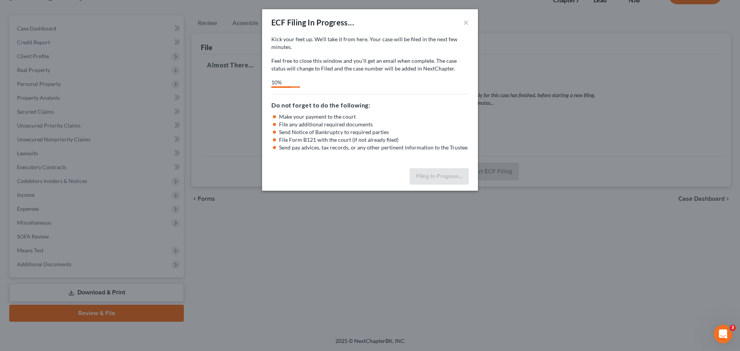
select select "2"
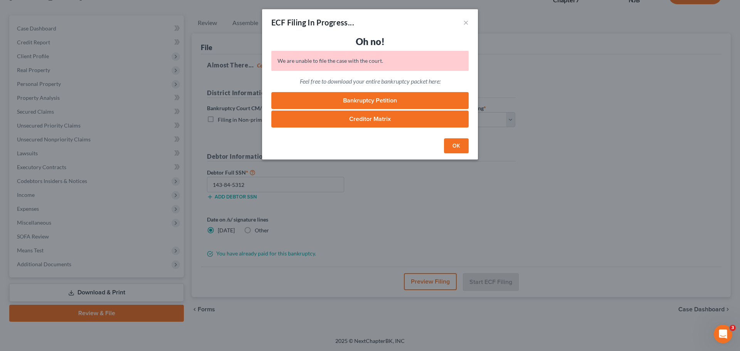
click at [455, 148] on button "OK" at bounding box center [456, 145] width 25 height 15
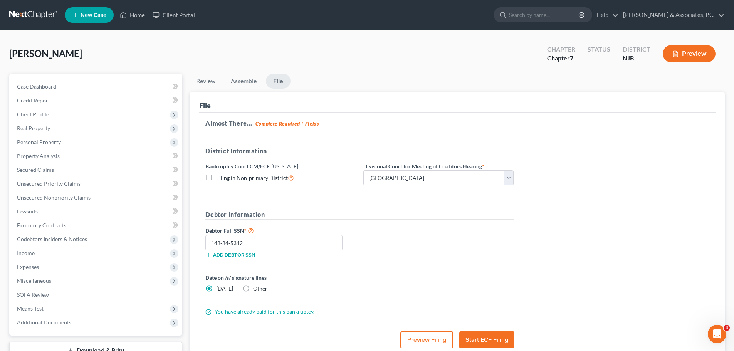
scroll to position [0, 0]
click at [54, 85] on span "Case Dashboard" at bounding box center [36, 87] width 39 height 7
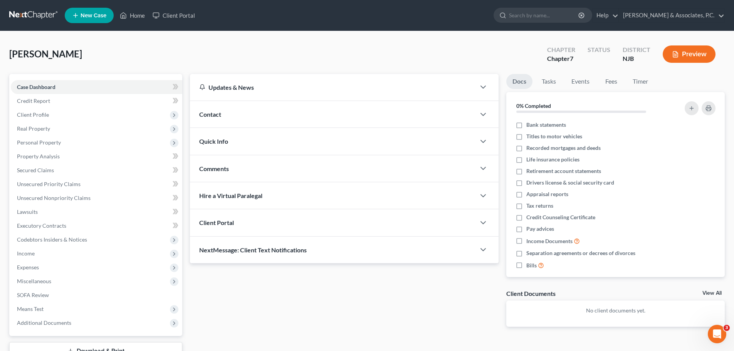
click at [31, 18] on link at bounding box center [33, 15] width 49 height 14
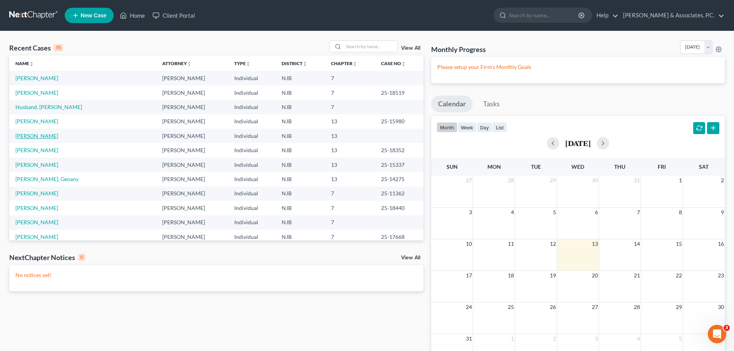
click at [37, 138] on link "[PERSON_NAME]" at bounding box center [36, 136] width 43 height 7
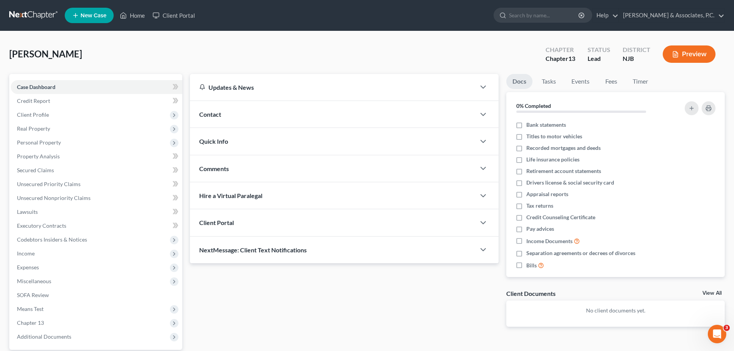
click at [21, 11] on link at bounding box center [33, 15] width 49 height 14
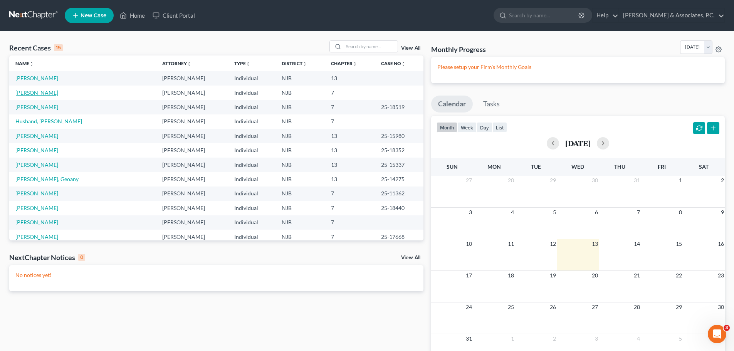
click at [41, 92] on link "[PERSON_NAME]" at bounding box center [36, 92] width 43 height 7
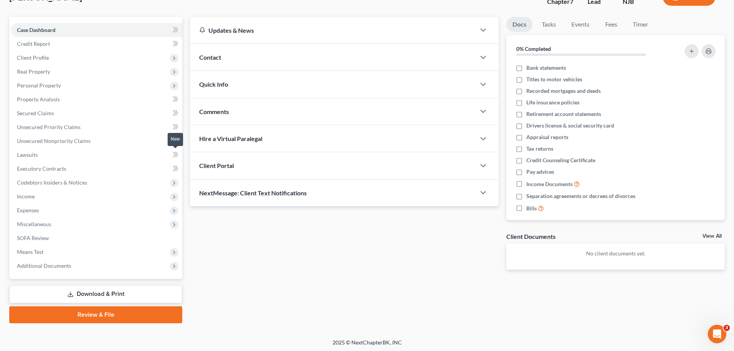
scroll to position [59, 0]
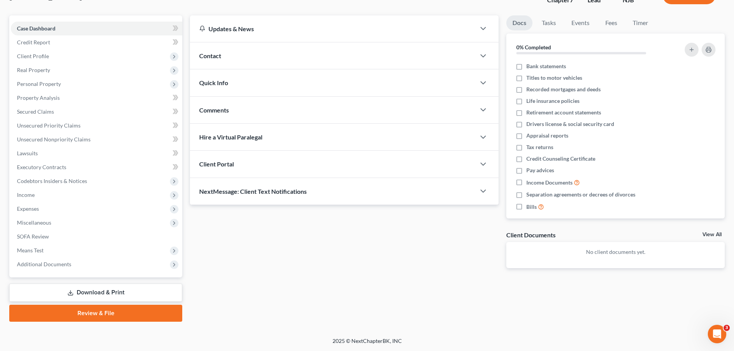
click at [124, 317] on link "Review & File" at bounding box center [95, 313] width 173 height 17
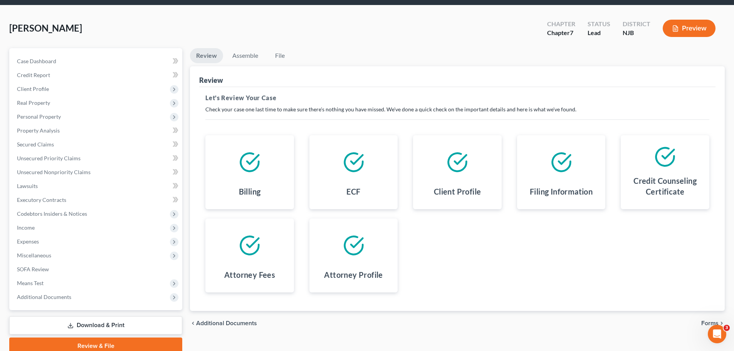
scroll to position [59, 0]
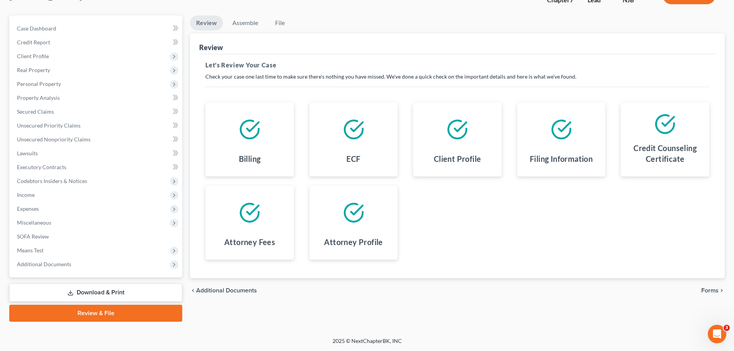
click at [710, 291] on span "Forms" at bounding box center [709, 290] width 17 height 6
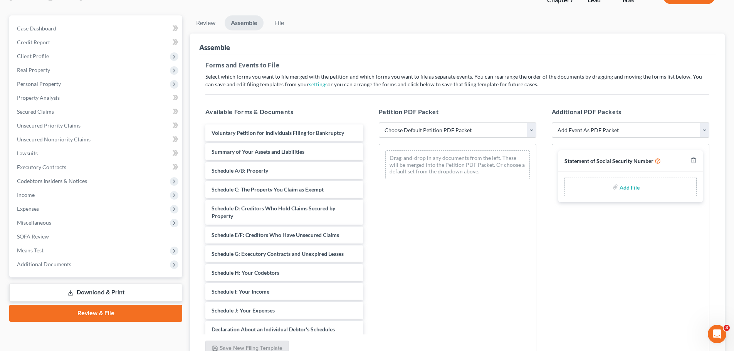
drag, startPoint x: 526, startPoint y: 129, endPoint x: 515, endPoint y: 135, distance: 12.8
click at [525, 130] on select "Choose Default Petition PDF Packet Complete Bankruptcy Petition (all forms and …" at bounding box center [458, 129] width 158 height 15
select select "0"
click at [379, 122] on select "Choose Default Petition PDF Packet Complete Bankruptcy Petition (all forms and …" at bounding box center [458, 129] width 158 height 15
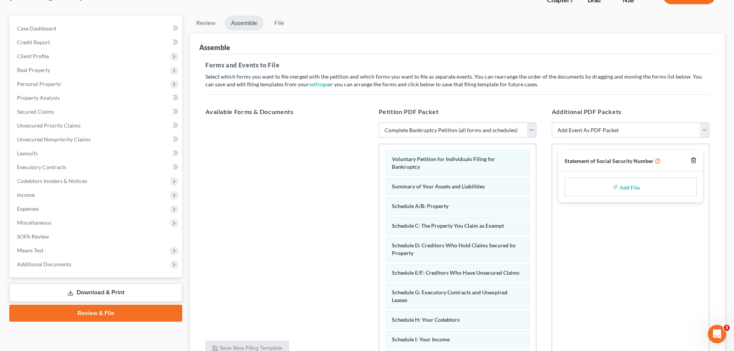
click at [694, 160] on icon "button" at bounding box center [693, 160] width 6 height 6
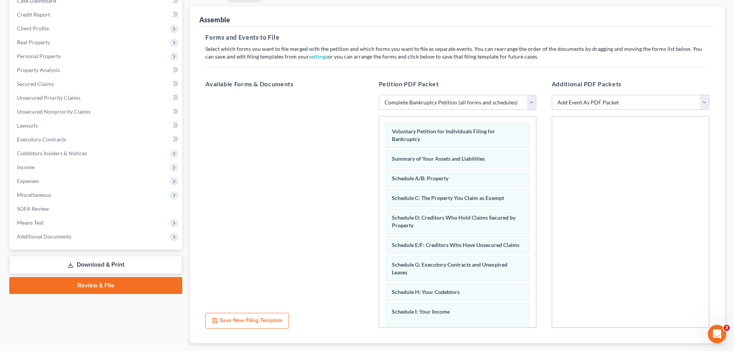
scroll to position [133, 0]
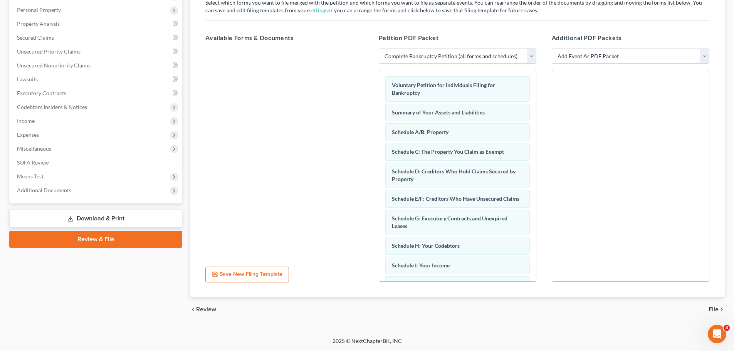
click at [714, 309] on span "File" at bounding box center [713, 309] width 10 height 6
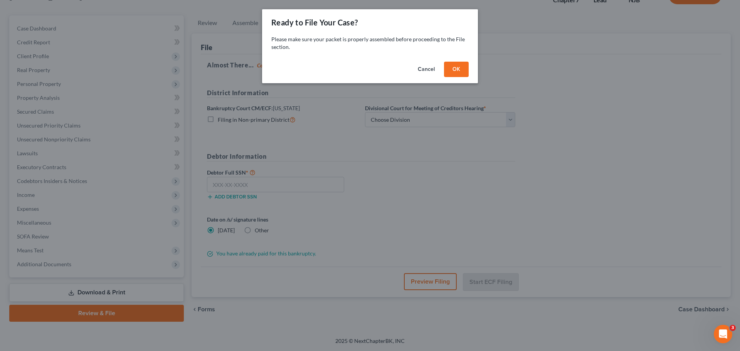
click at [458, 73] on button "OK" at bounding box center [456, 69] width 25 height 15
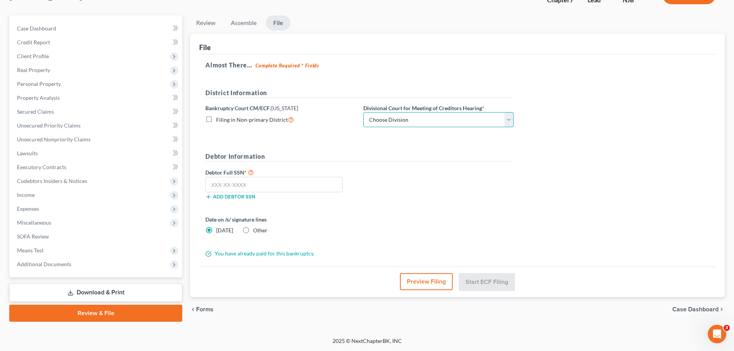
click at [461, 115] on select "Choose Division Camden Camden/Trenton Newark Trenton" at bounding box center [438, 119] width 150 height 15
select select "2"
click at [363, 112] on select "Choose Division Camden Camden/Trenton Newark Trenton" at bounding box center [438, 119] width 150 height 15
click at [463, 158] on h5 "Debtor Information" at bounding box center [359, 157] width 308 height 10
click at [302, 188] on input "text" at bounding box center [273, 184] width 137 height 15
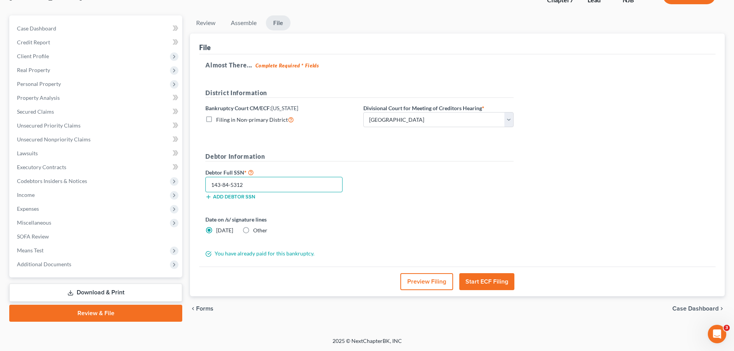
type input "143-84-5312"
click at [498, 281] on button "Start ECF Filing" at bounding box center [486, 281] width 55 height 17
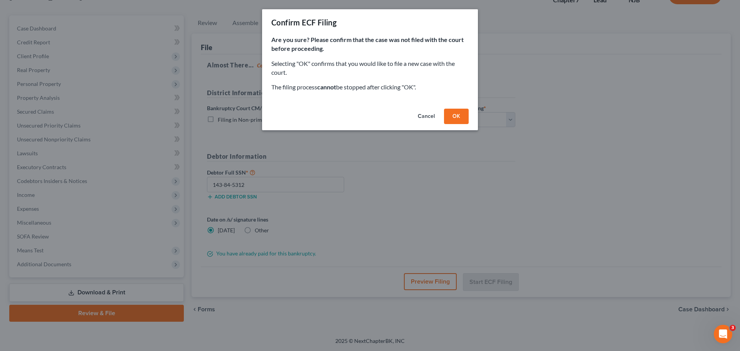
drag, startPoint x: 459, startPoint y: 116, endPoint x: 458, endPoint y: 123, distance: 6.7
click at [459, 117] on button "OK" at bounding box center [456, 116] width 25 height 15
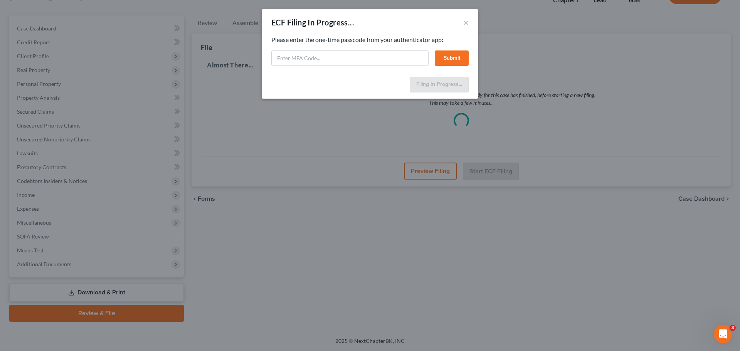
click at [379, 18] on div "ECF Filing In Progress... ×" at bounding box center [370, 22] width 216 height 26
paste input "bncv-cxb8-1z8v-zv8b"
type input "bncv-cxb8-1z8v-zv8b"
click at [448, 57] on button "Submit" at bounding box center [452, 57] width 34 height 15
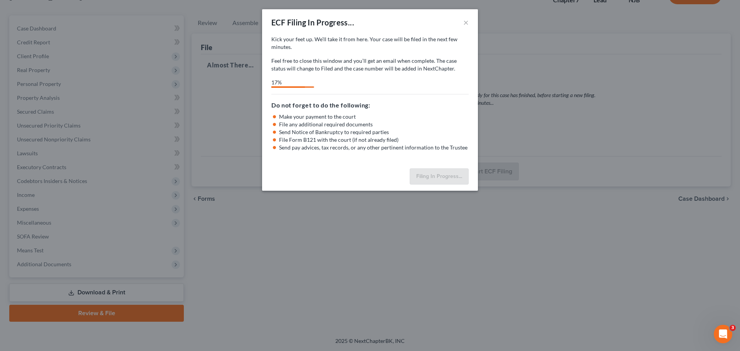
select select "2"
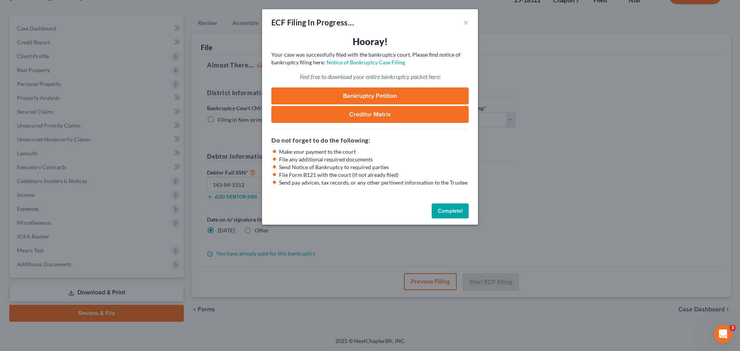
click at [448, 213] on button "Complete!" at bounding box center [449, 210] width 37 height 15
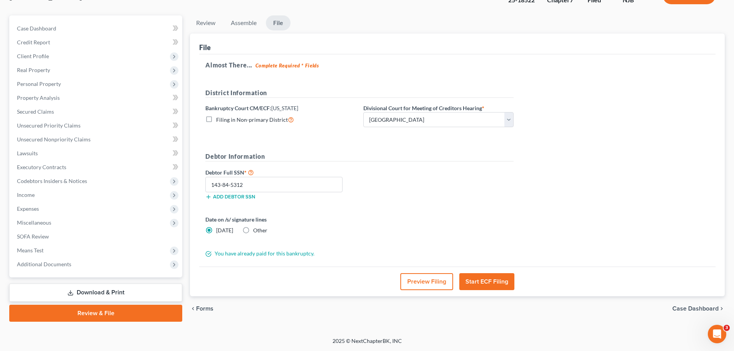
scroll to position [0, 0]
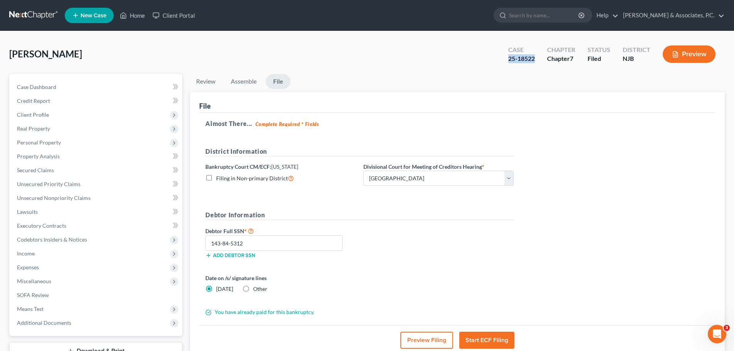
drag, startPoint x: 539, startPoint y: 59, endPoint x: 506, endPoint y: 60, distance: 32.8
click at [506, 60] on div "Case 25-18522" at bounding box center [521, 55] width 39 height 23
copy div "25-18522"
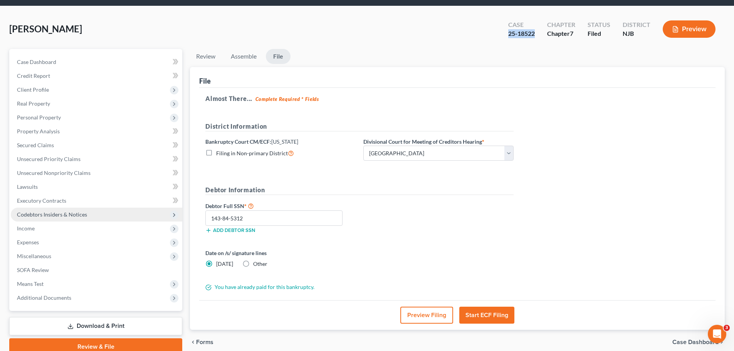
scroll to position [39, 0]
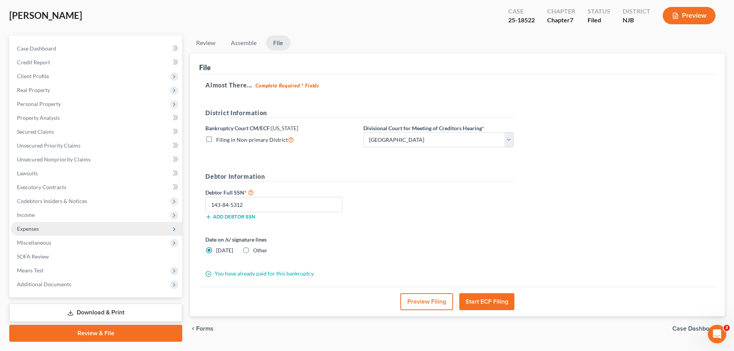
click at [43, 226] on span "Expenses" at bounding box center [96, 229] width 171 height 14
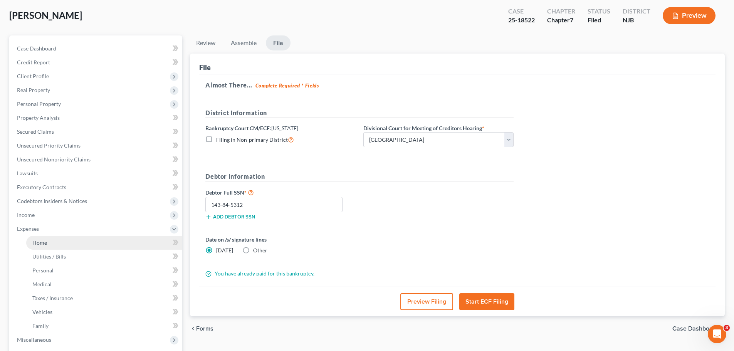
drag, startPoint x: 73, startPoint y: 240, endPoint x: 117, endPoint y: 240, distance: 43.9
click at [73, 241] on link "Home" at bounding box center [104, 243] width 156 height 14
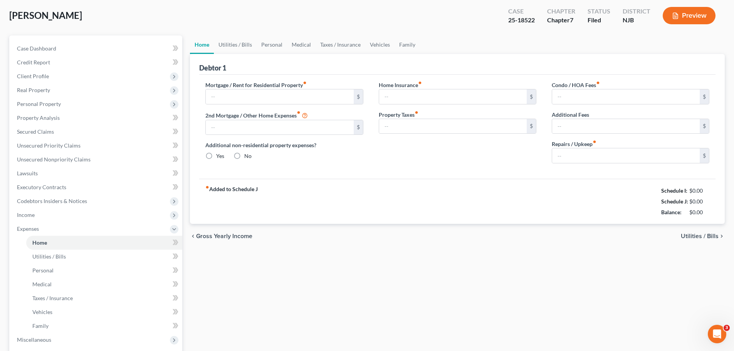
scroll to position [2, 0]
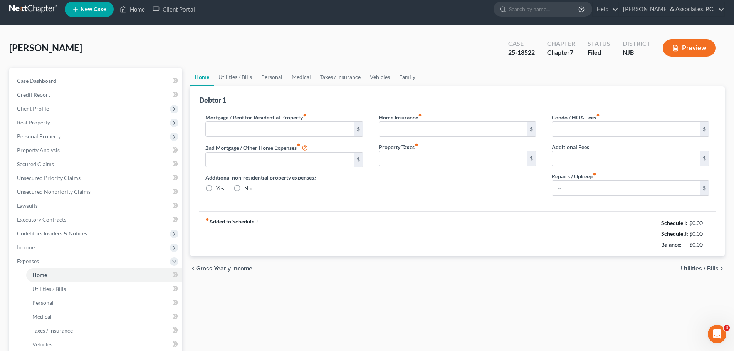
type input "1,350.00"
type input "0.00"
radio input "true"
type input "17.00"
type input "0.00"
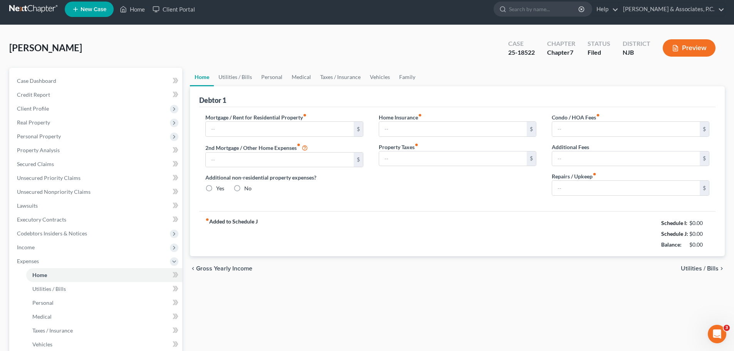
type input "0.00"
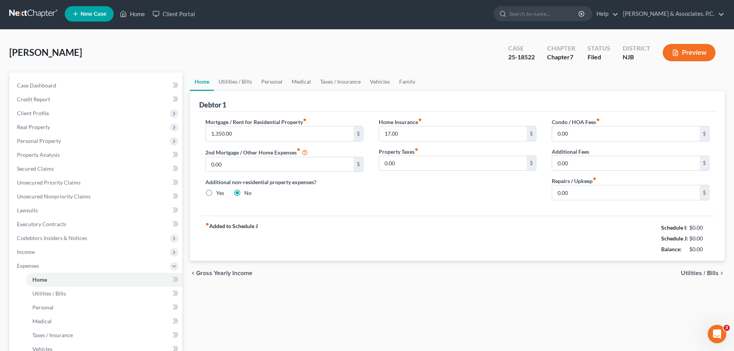
scroll to position [0, 0]
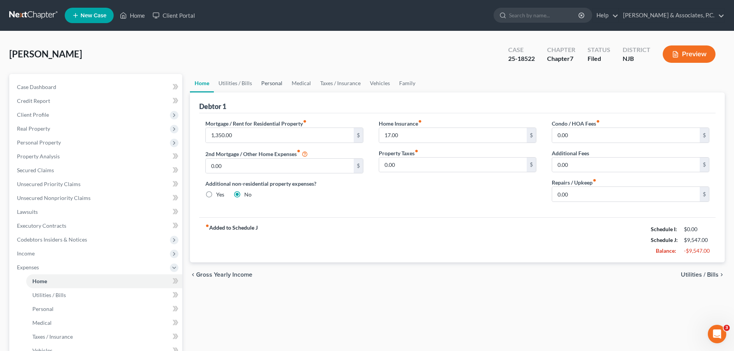
click at [274, 81] on link "Personal" at bounding box center [272, 83] width 30 height 18
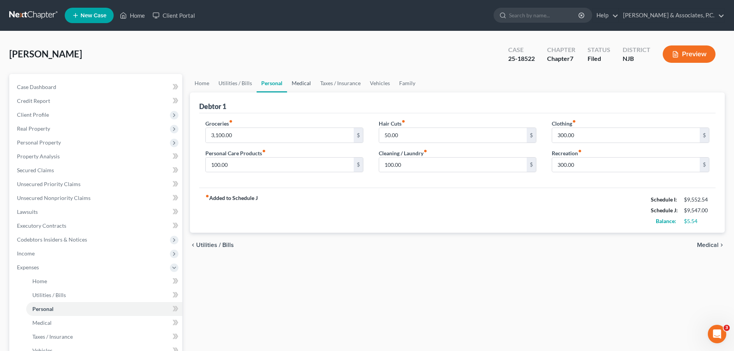
click at [299, 85] on link "Medical" at bounding box center [301, 83] width 29 height 18
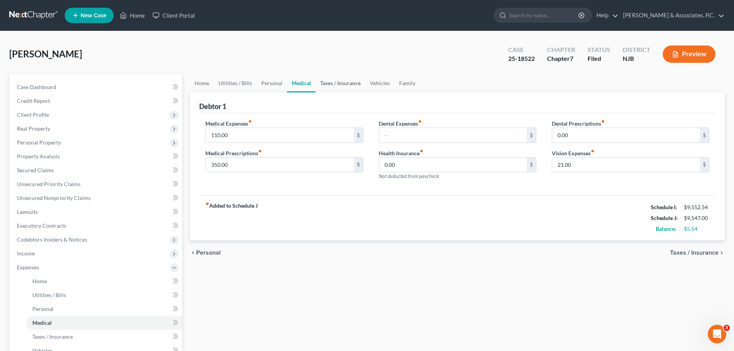
click at [338, 86] on link "Taxes / Insurance" at bounding box center [340, 83] width 50 height 18
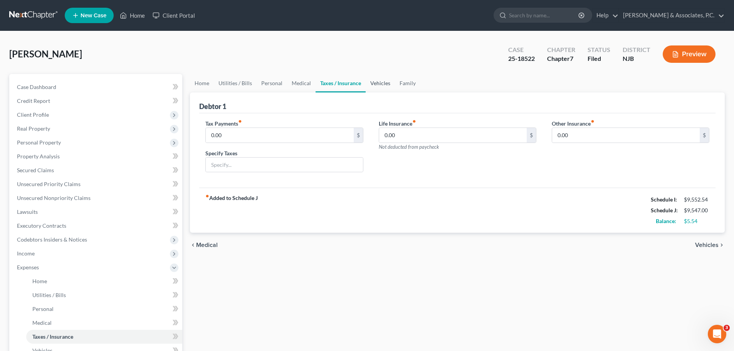
click at [381, 87] on link "Vehicles" at bounding box center [380, 83] width 29 height 18
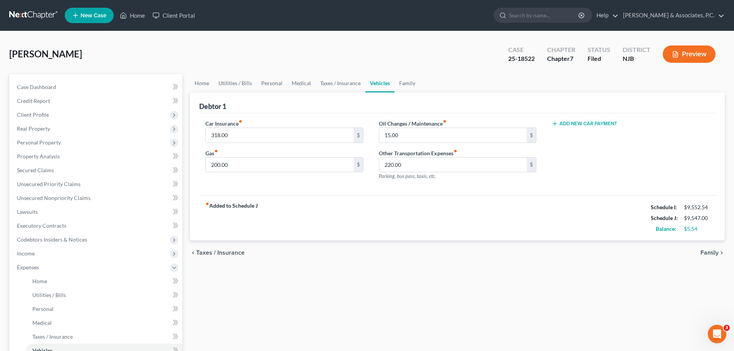
click at [426, 84] on ul "Home Utilities / Bills Personal Medical Taxes / Insurance Vehicles Family" at bounding box center [457, 83] width 535 height 18
click at [401, 82] on link "Family" at bounding box center [406, 83] width 25 height 18
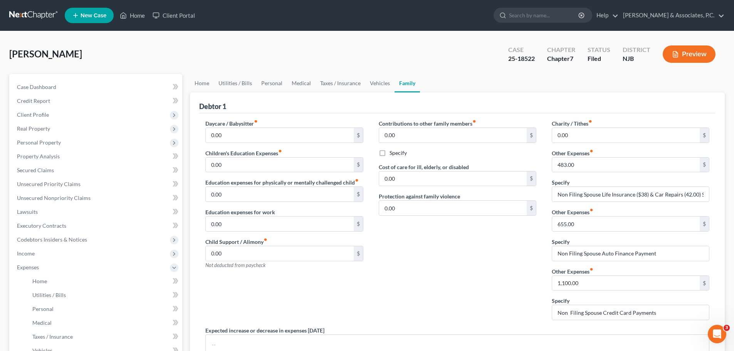
click at [30, 12] on link at bounding box center [33, 15] width 49 height 14
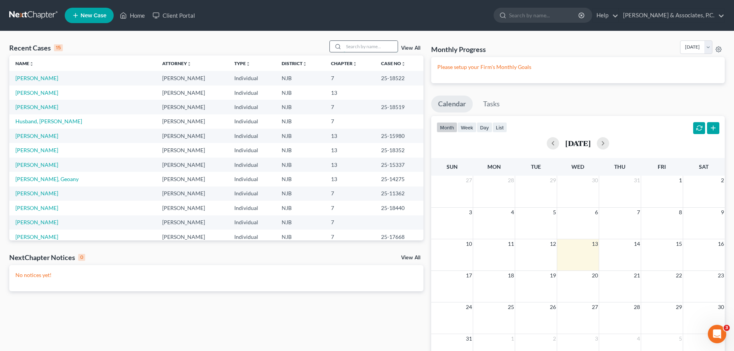
click at [366, 46] on input "search" at bounding box center [371, 46] width 54 height 11
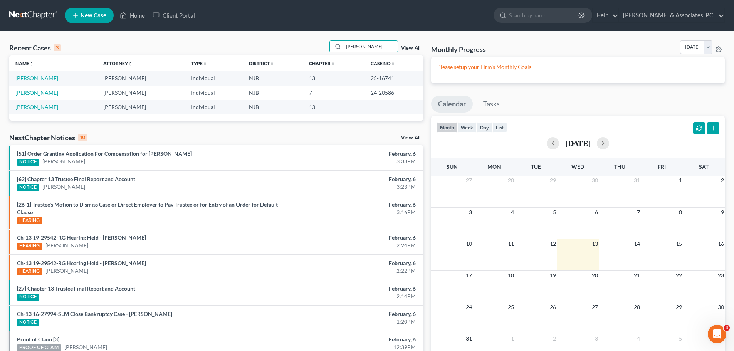
type input "[PERSON_NAME]"
drag, startPoint x: 35, startPoint y: 78, endPoint x: 92, endPoint y: 83, distance: 58.0
click at [35, 78] on link "[PERSON_NAME]" at bounding box center [36, 78] width 43 height 7
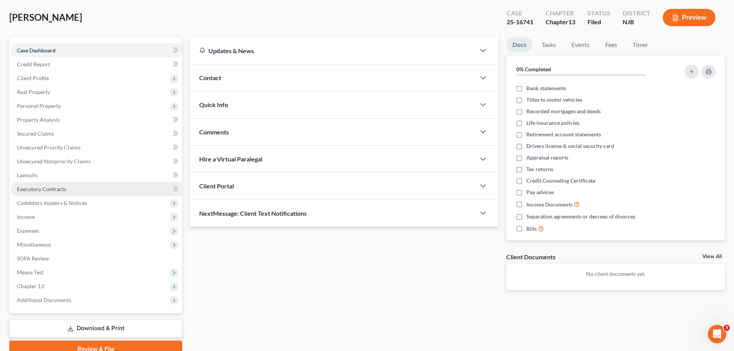
scroll to position [72, 0]
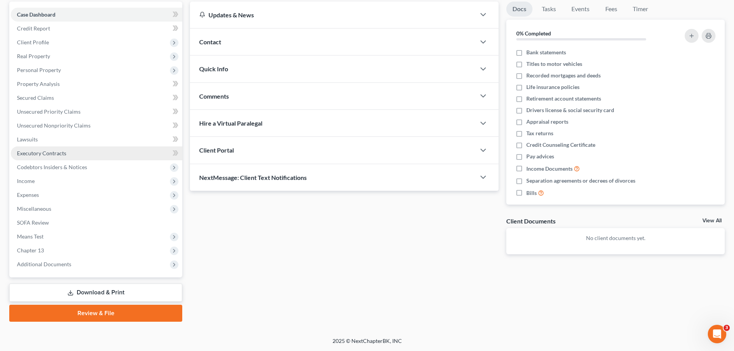
click at [51, 153] on span "Executory Contracts" at bounding box center [41, 153] width 49 height 7
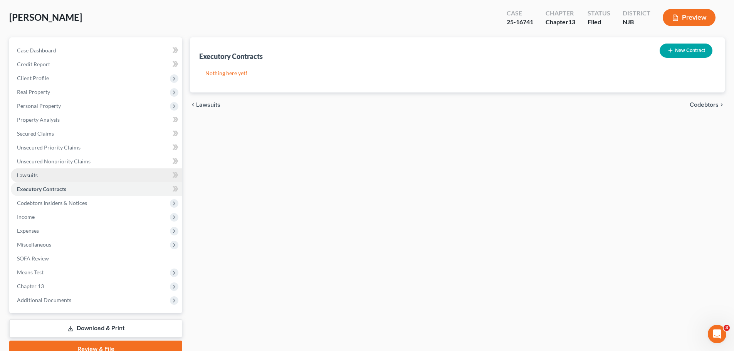
scroll to position [72, 0]
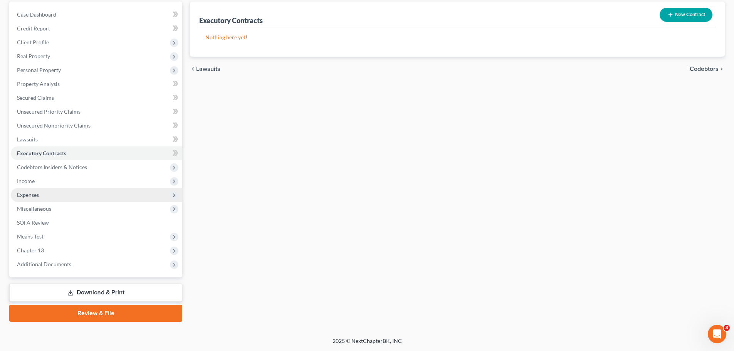
click at [35, 194] on span "Expenses" at bounding box center [28, 194] width 22 height 7
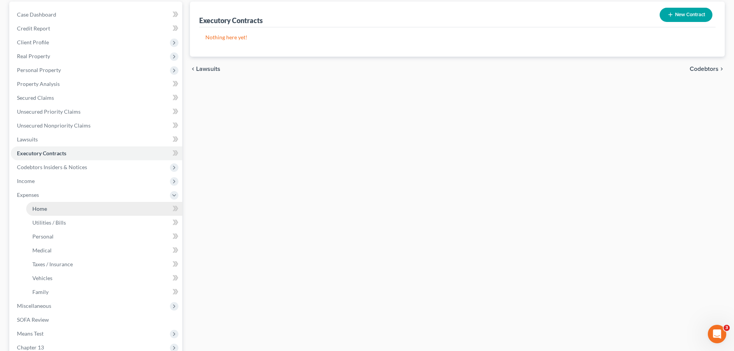
click at [54, 210] on link "Home" at bounding box center [104, 209] width 156 height 14
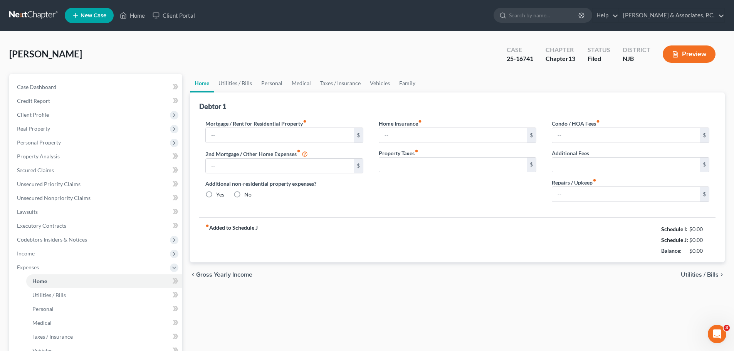
type input "2,681.81"
type input "0.00"
radio input "true"
type input "0.00"
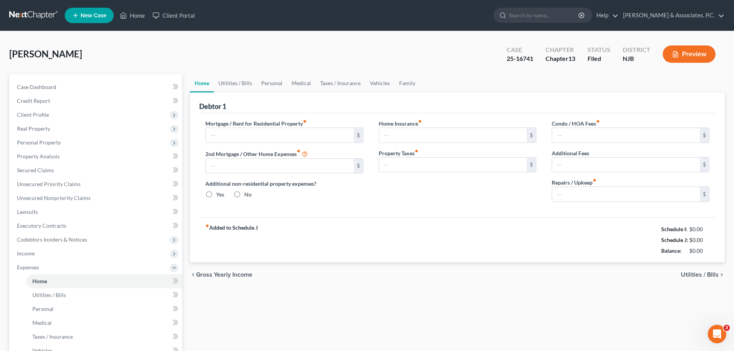
type input "0.00"
type input "250.00"
click at [410, 82] on link "Family" at bounding box center [406, 83] width 25 height 18
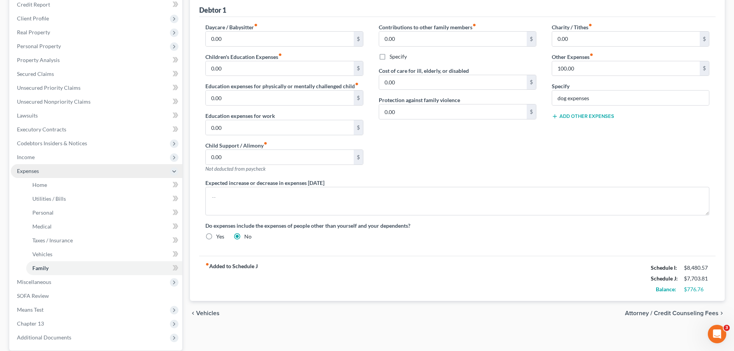
scroll to position [116, 0]
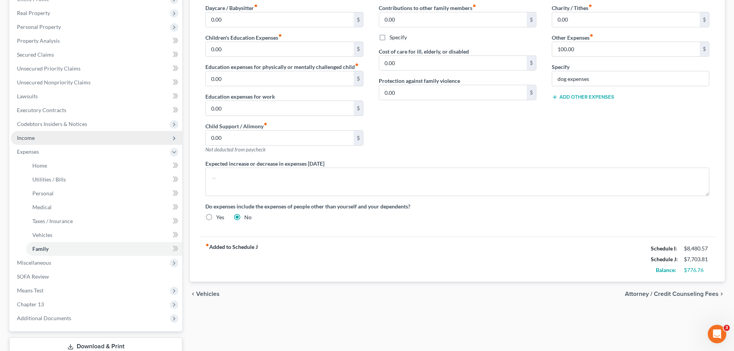
click at [34, 138] on span "Income" at bounding box center [26, 137] width 18 height 7
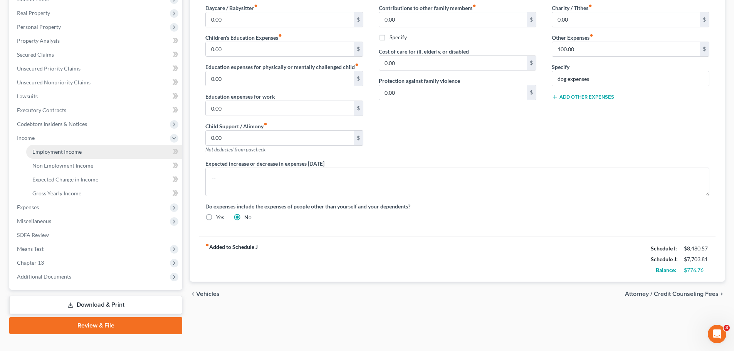
click at [57, 152] on span "Employment Income" at bounding box center [56, 151] width 49 height 7
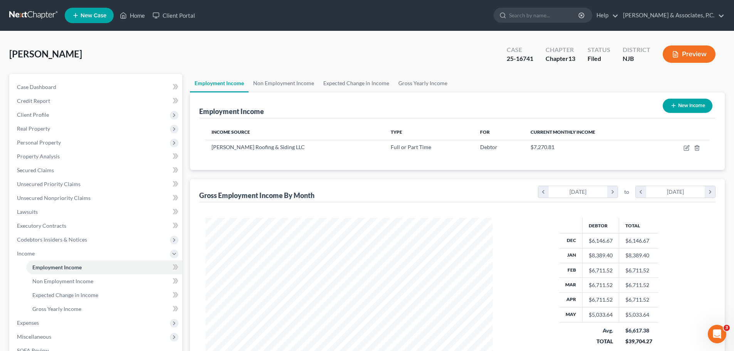
scroll to position [144, 303]
click at [284, 85] on link "Non Employment Income" at bounding box center [283, 83] width 70 height 18
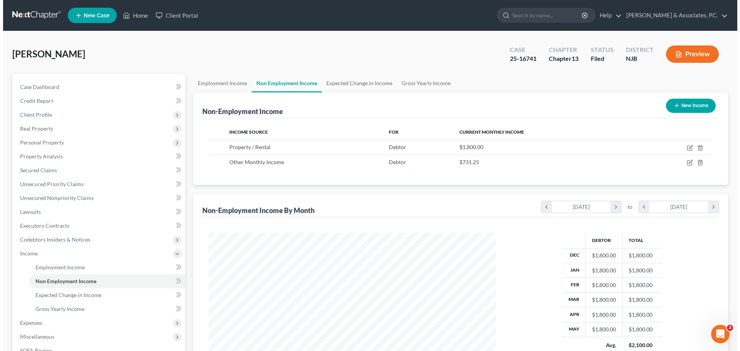
scroll to position [144, 303]
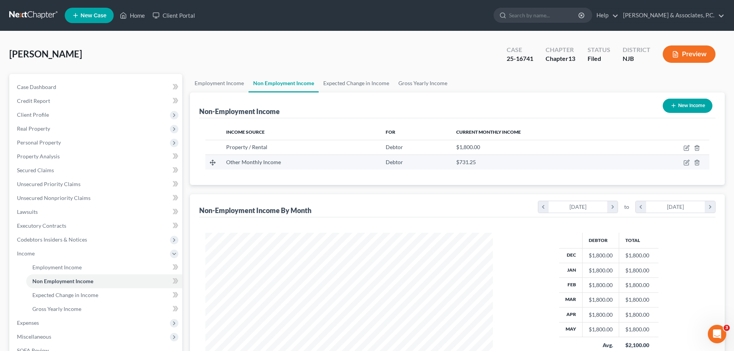
click at [683, 163] on td at bounding box center [671, 162] width 76 height 15
click at [684, 163] on icon "button" at bounding box center [686, 163] width 5 height 5
select select "13"
select select "0"
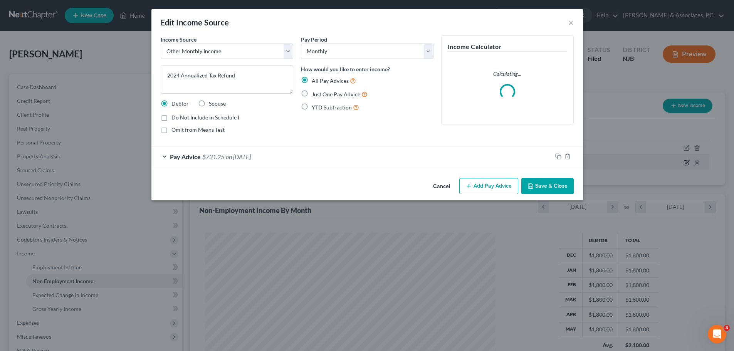
scroll to position [145, 305]
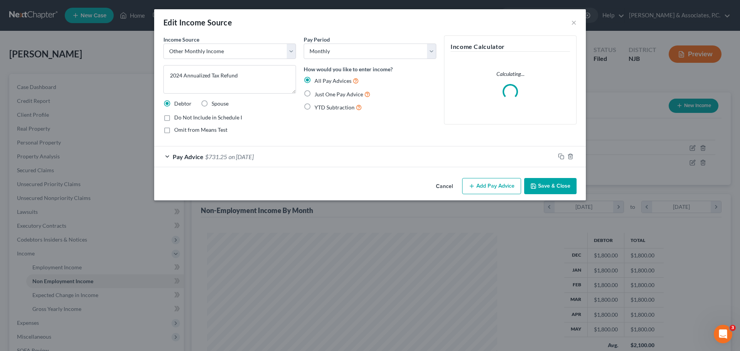
click at [453, 189] on button "Cancel" at bounding box center [444, 186] width 29 height 15
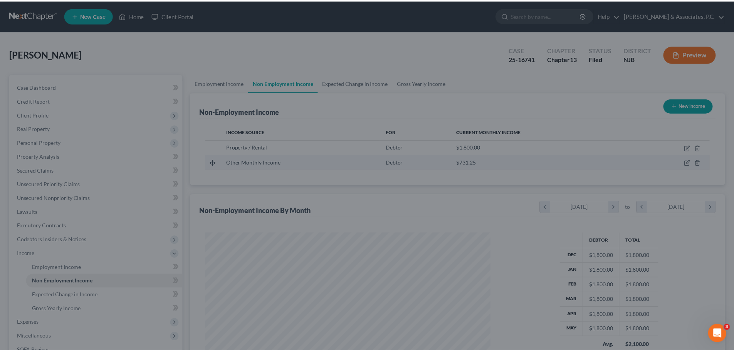
scroll to position [385076, 384917]
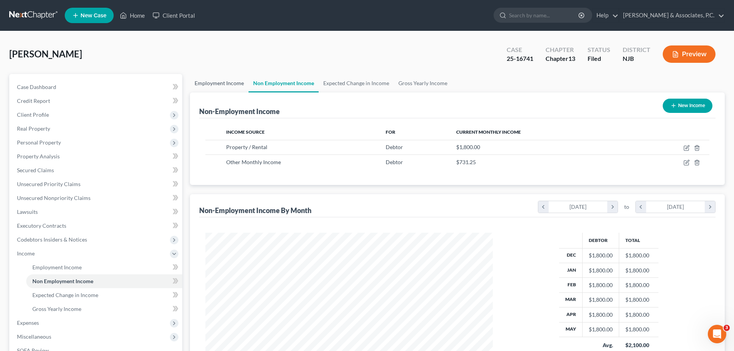
click at [225, 86] on link "Employment Income" at bounding box center [219, 83] width 59 height 18
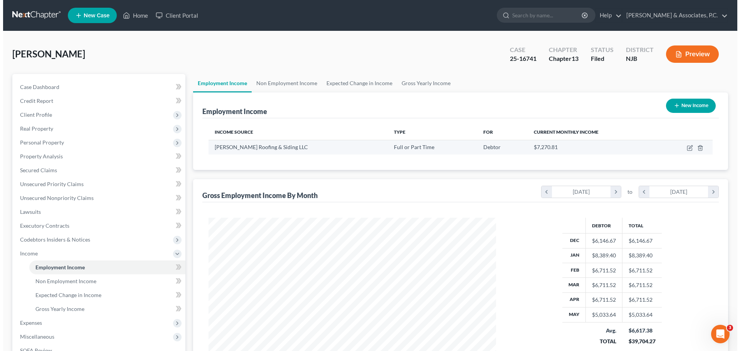
scroll to position [144, 303]
click at [684, 146] on icon "button" at bounding box center [686, 148] width 5 height 5
select select "0"
select select "33"
select select "3"
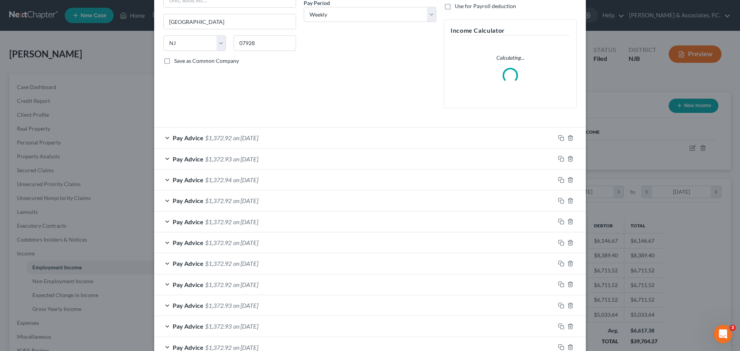
scroll to position [154, 0]
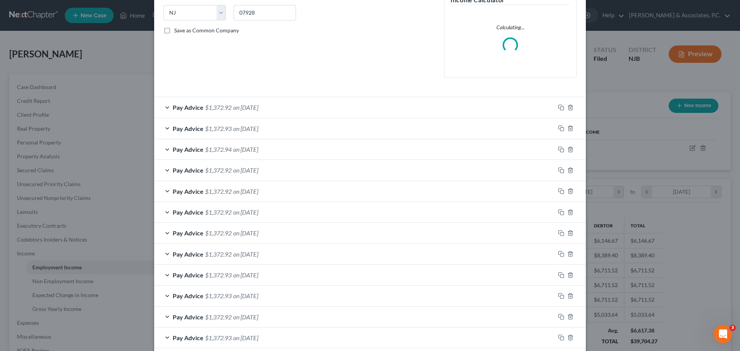
click at [325, 112] on div "Pay Advice $1,372.92 on 05/15/2025" at bounding box center [354, 107] width 401 height 20
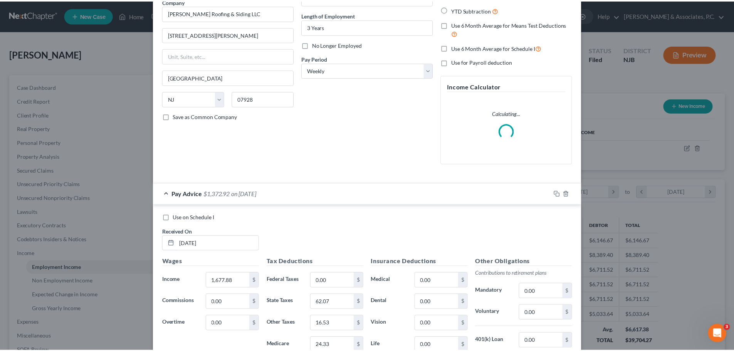
scroll to position [0, 0]
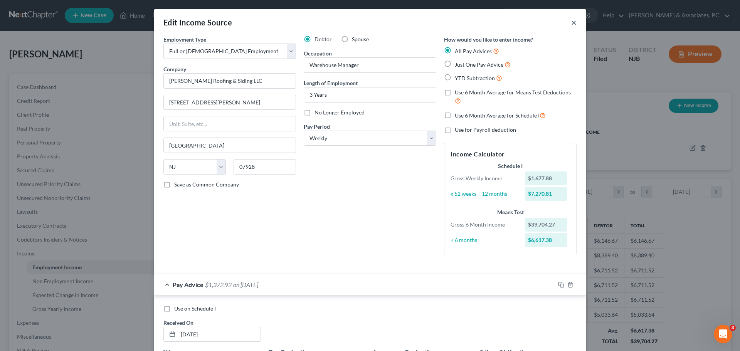
click at [571, 22] on button "×" at bounding box center [573, 22] width 5 height 9
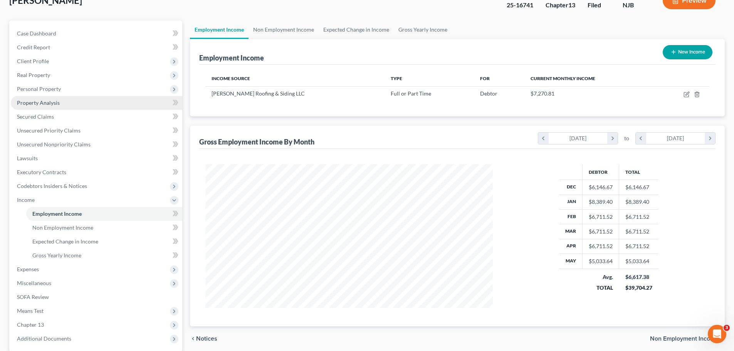
scroll to position [51, 0]
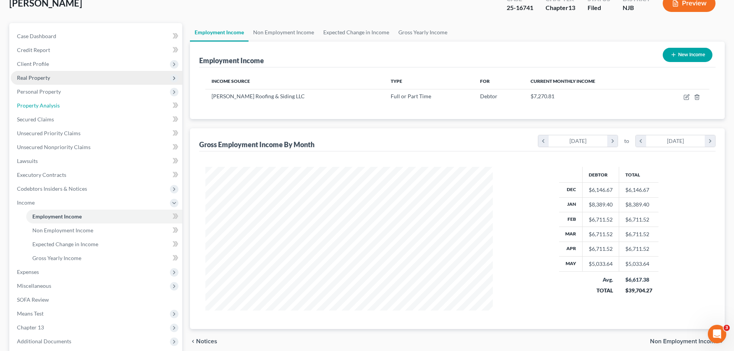
drag, startPoint x: 52, startPoint y: 102, endPoint x: 176, endPoint y: 115, distance: 124.3
click at [52, 103] on span "Property Analysis" at bounding box center [38, 105] width 43 height 7
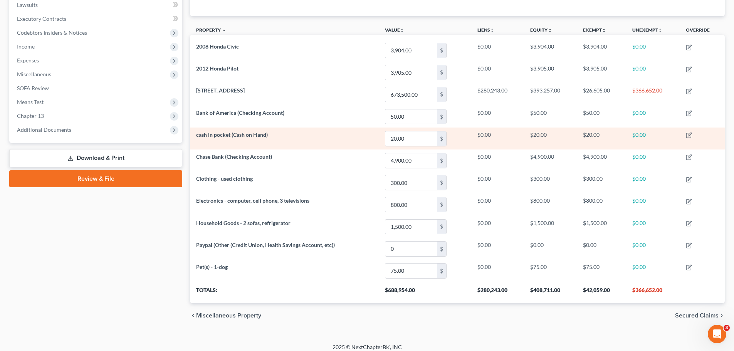
scroll to position [213, 0]
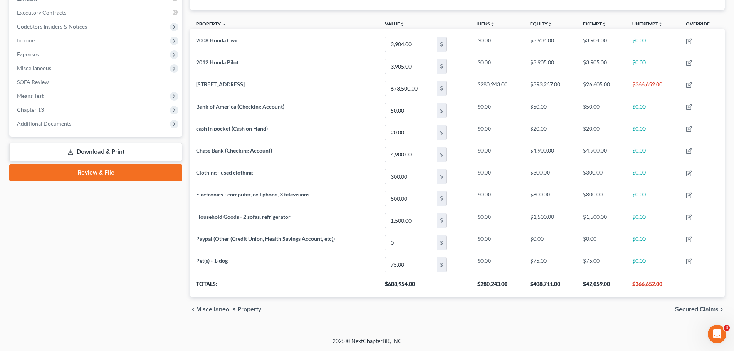
click at [705, 304] on div "chevron_left Miscellaneous Property Secured Claims chevron_right" at bounding box center [457, 309] width 535 height 25
click at [702, 309] on span "Secured Claims" at bounding box center [697, 309] width 44 height 6
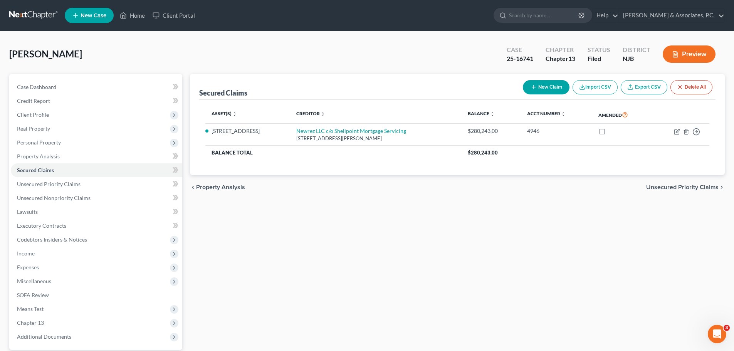
click at [681, 186] on span "Unsecured Priority Claims" at bounding box center [682, 187] width 72 height 6
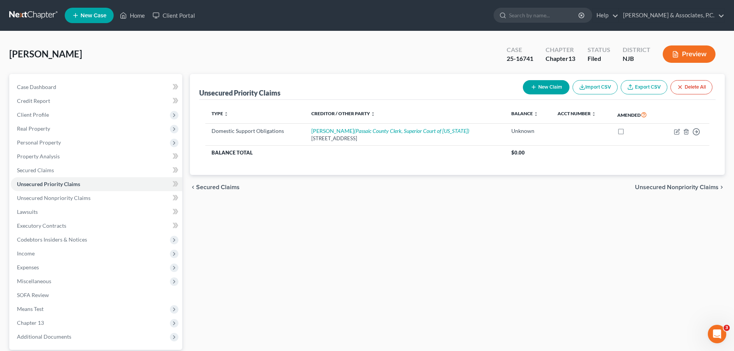
click at [662, 187] on span "Unsecured Nonpriority Claims" at bounding box center [677, 187] width 84 height 6
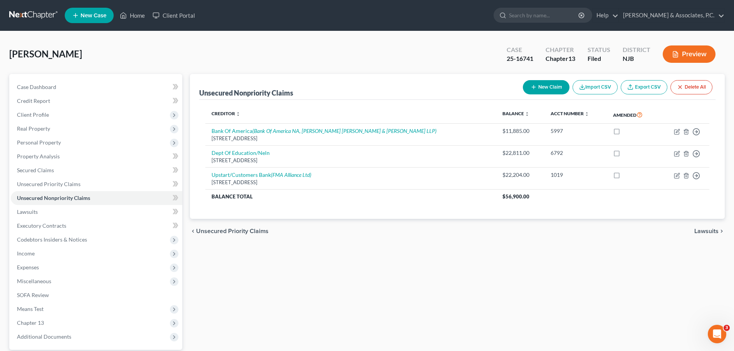
click at [699, 232] on span "Lawsuits" at bounding box center [706, 231] width 24 height 6
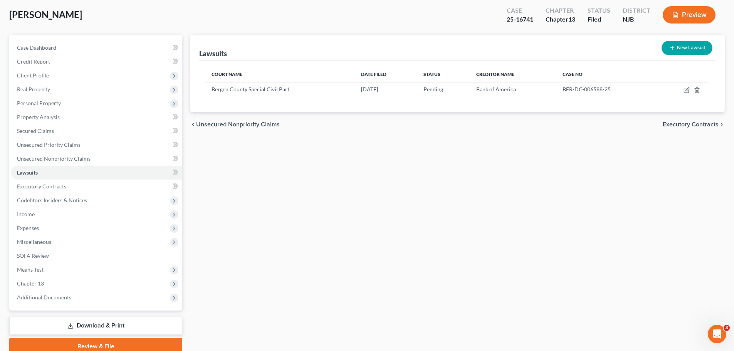
scroll to position [72, 0]
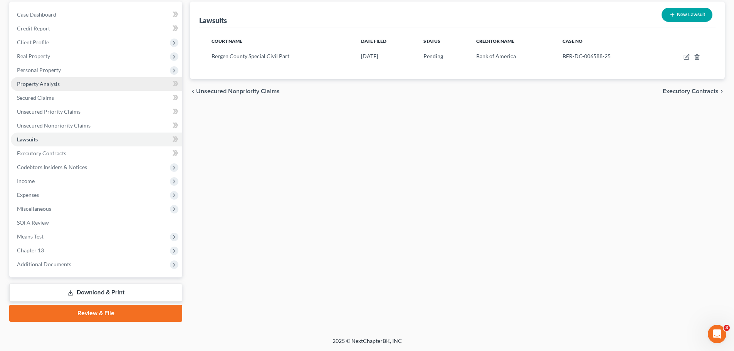
click at [46, 87] on link "Property Analysis" at bounding box center [96, 84] width 171 height 14
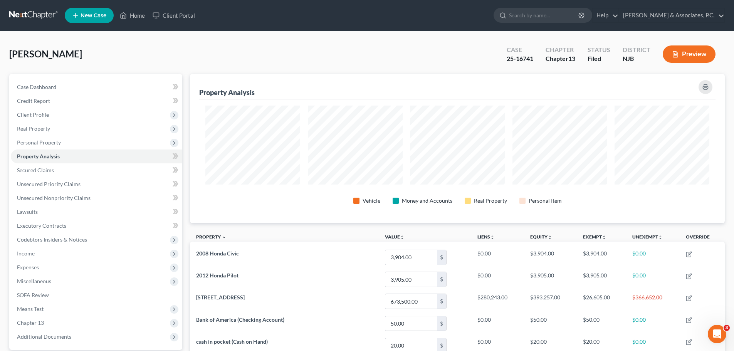
scroll to position [385071, 384685]
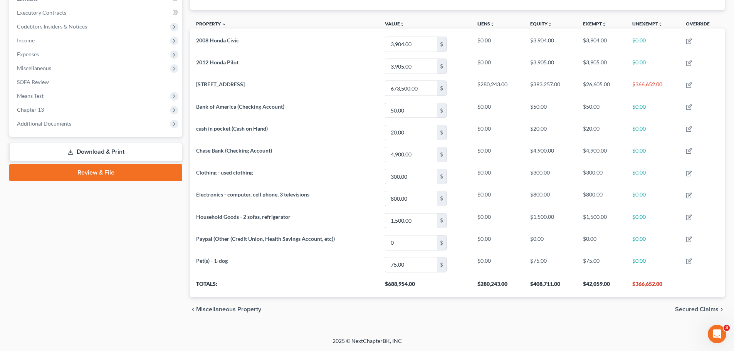
click at [696, 310] on span "Secured Claims" at bounding box center [697, 309] width 44 height 6
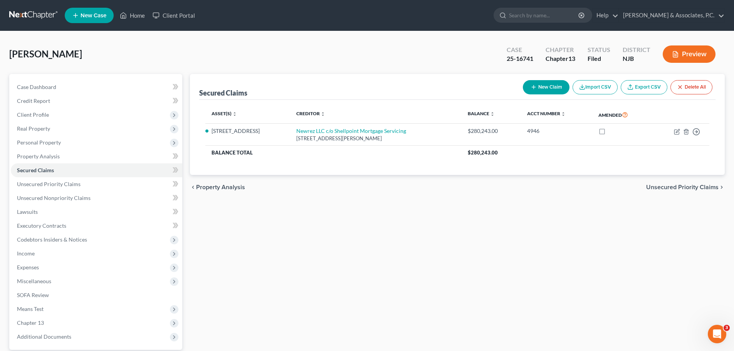
click at [671, 190] on span "Unsecured Priority Claims" at bounding box center [682, 187] width 72 height 6
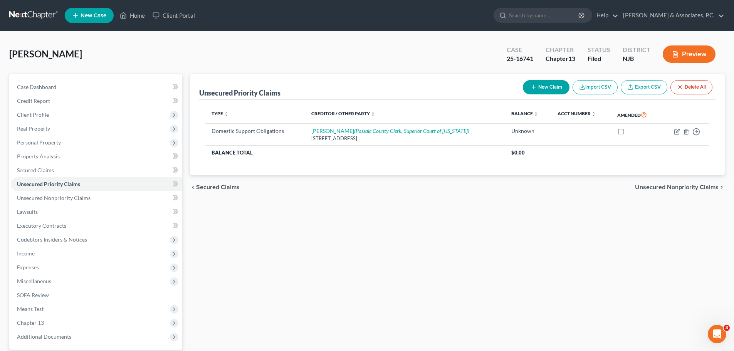
click at [672, 186] on span "Unsecured Nonpriority Claims" at bounding box center [677, 187] width 84 height 6
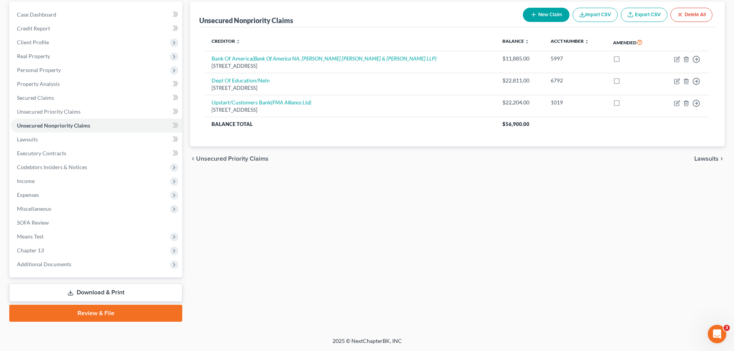
click at [713, 158] on span "Lawsuits" at bounding box center [706, 159] width 24 height 6
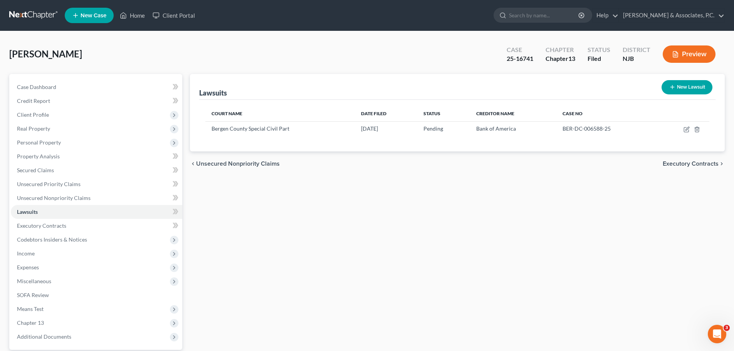
click at [685, 164] on span "Executory Contracts" at bounding box center [691, 164] width 56 height 6
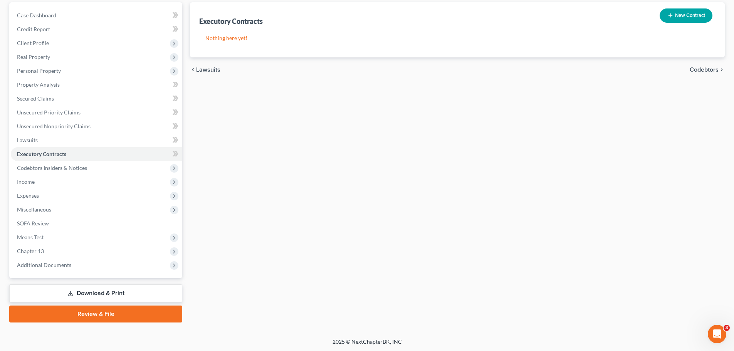
scroll to position [72, 0]
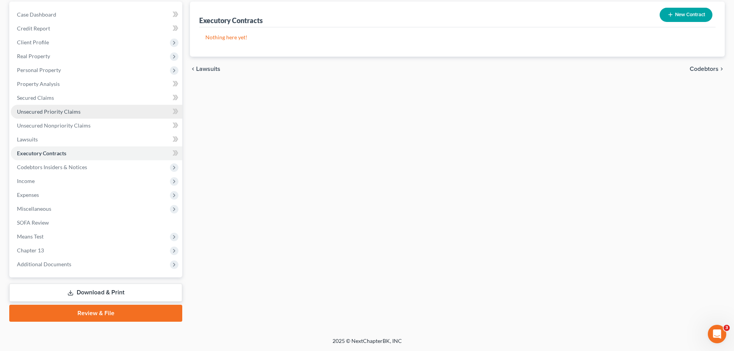
click at [52, 116] on link "Unsecured Priority Claims" at bounding box center [96, 112] width 171 height 14
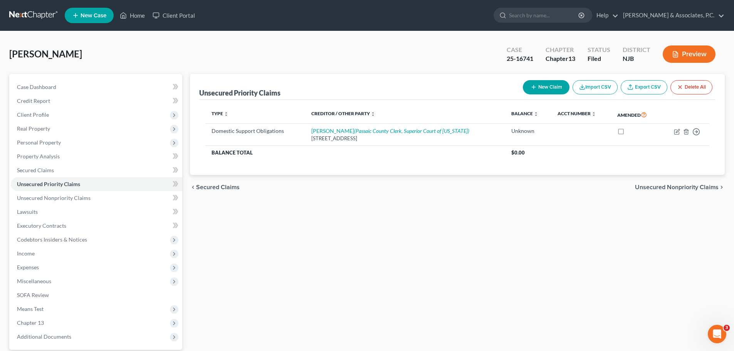
click at [27, 20] on link at bounding box center [33, 15] width 49 height 14
